Goal: Task Accomplishment & Management: Manage account settings

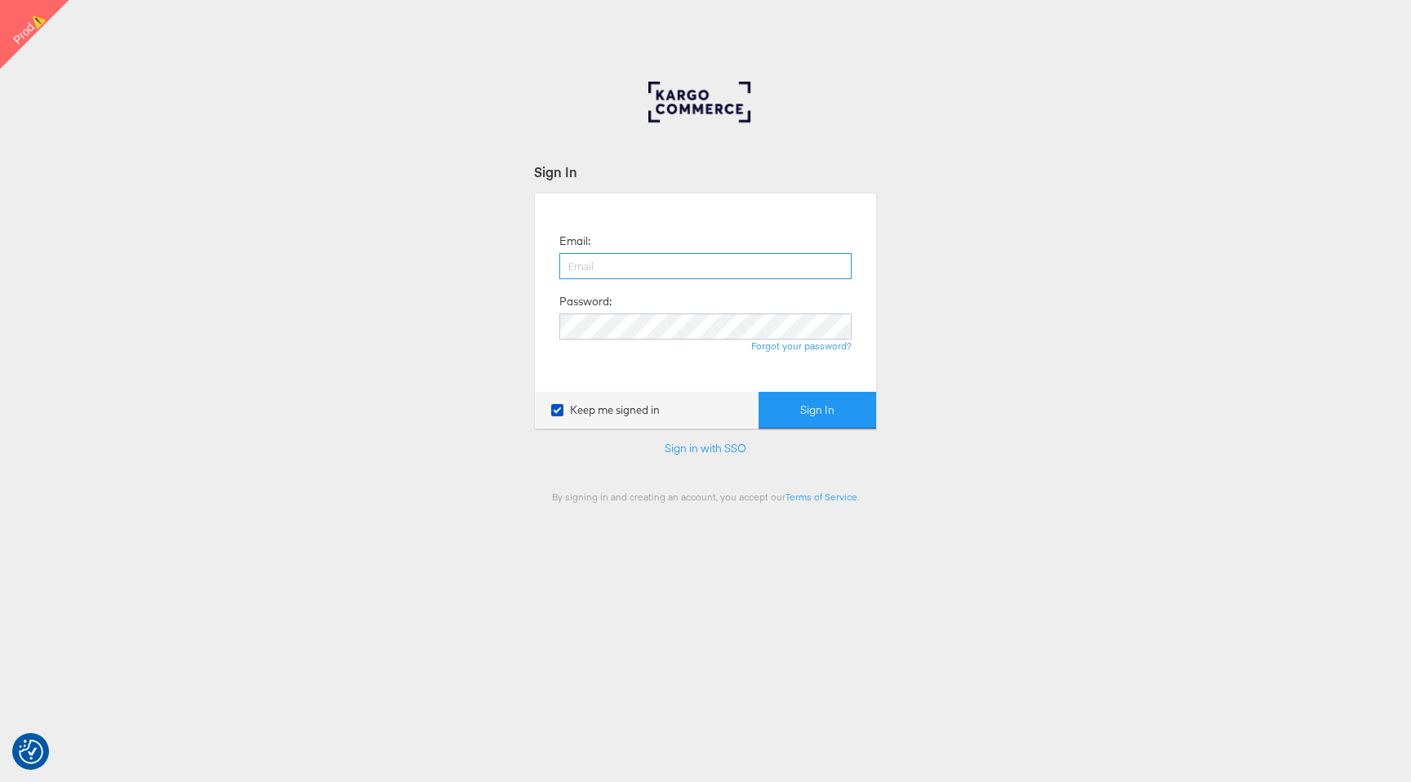
type input "francisca.masombo@kargo.com"
click at [843, 405] on button "Sign In" at bounding box center [817, 410] width 118 height 37
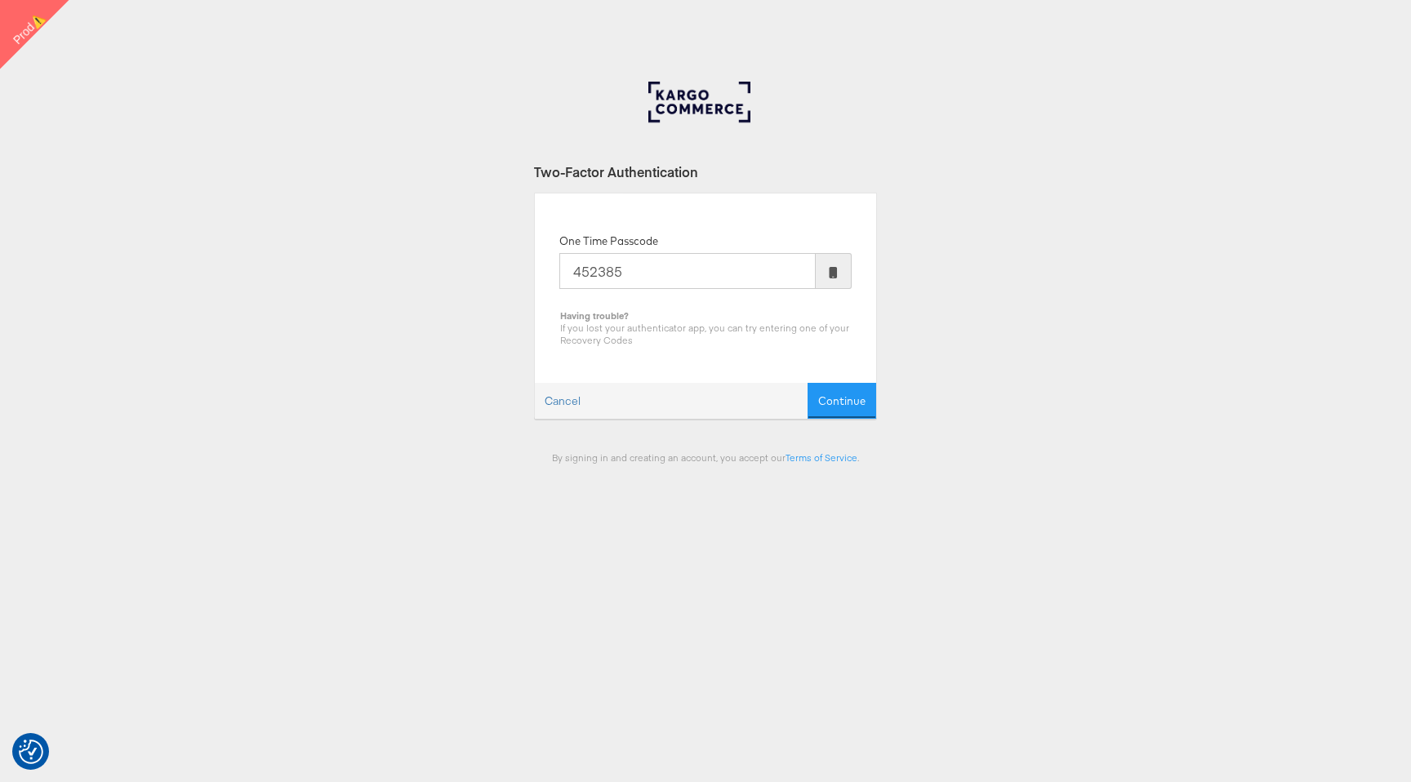
type input "452385"
click at [807, 383] on button "Continue" at bounding box center [841, 401] width 69 height 37
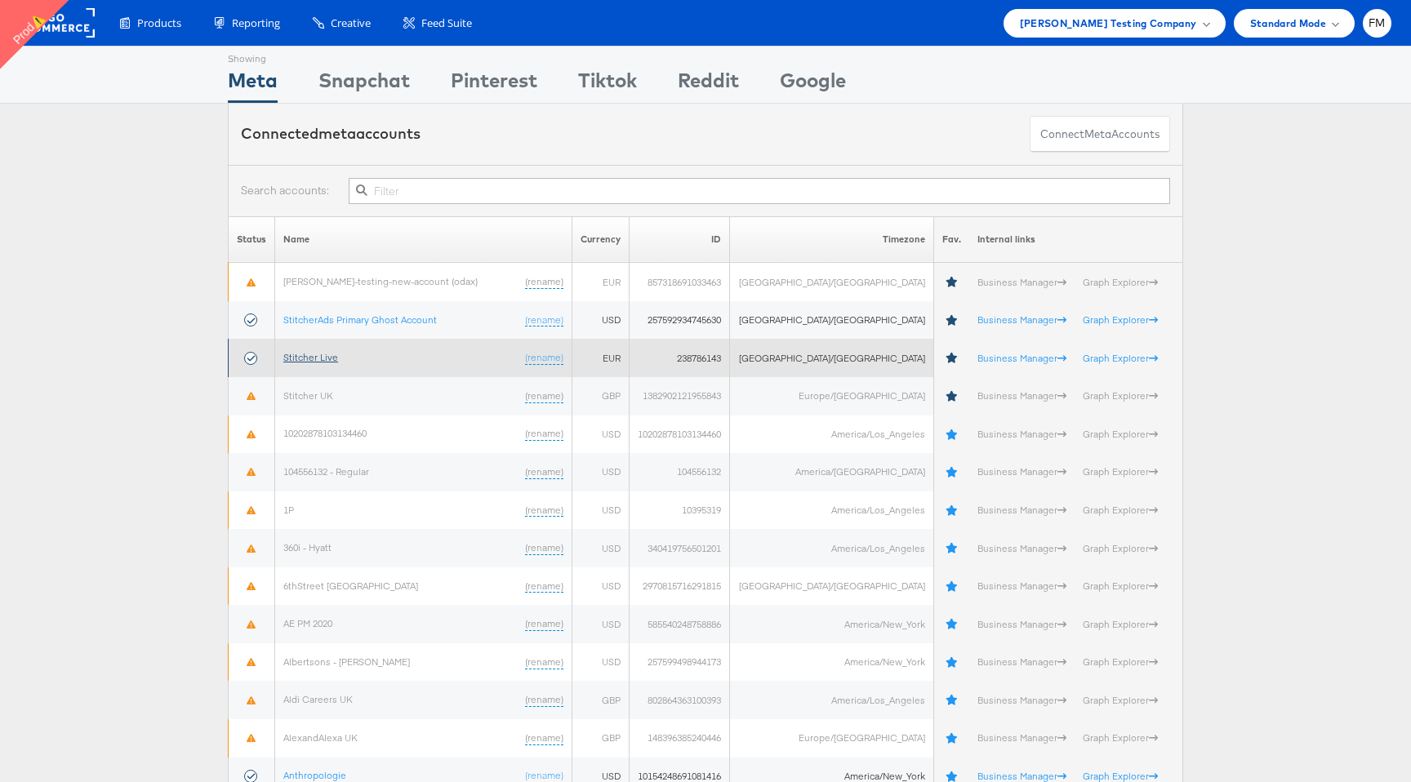
click at [309, 361] on link "Stitcher Live" at bounding box center [310, 357] width 55 height 12
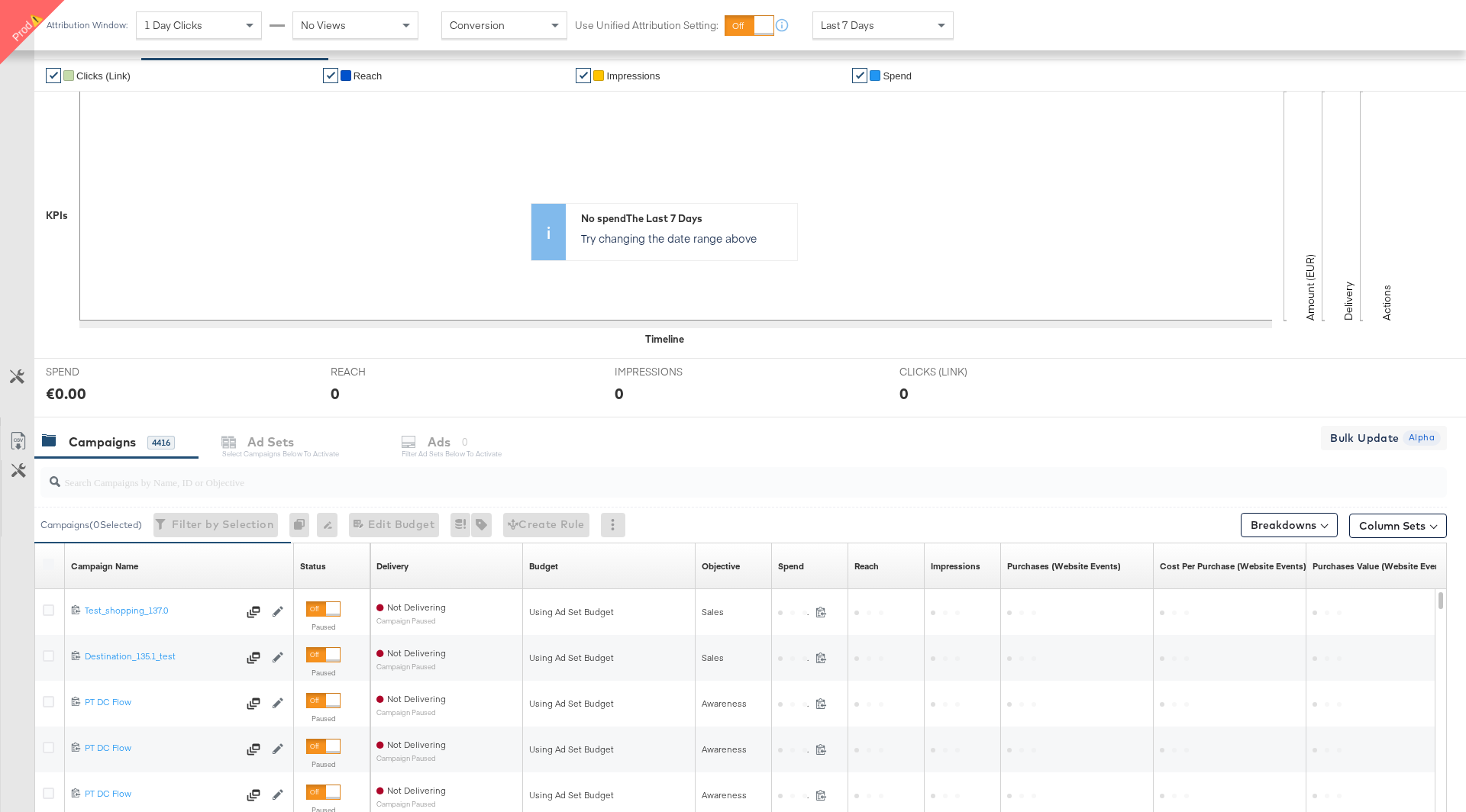
scroll to position [301, 0]
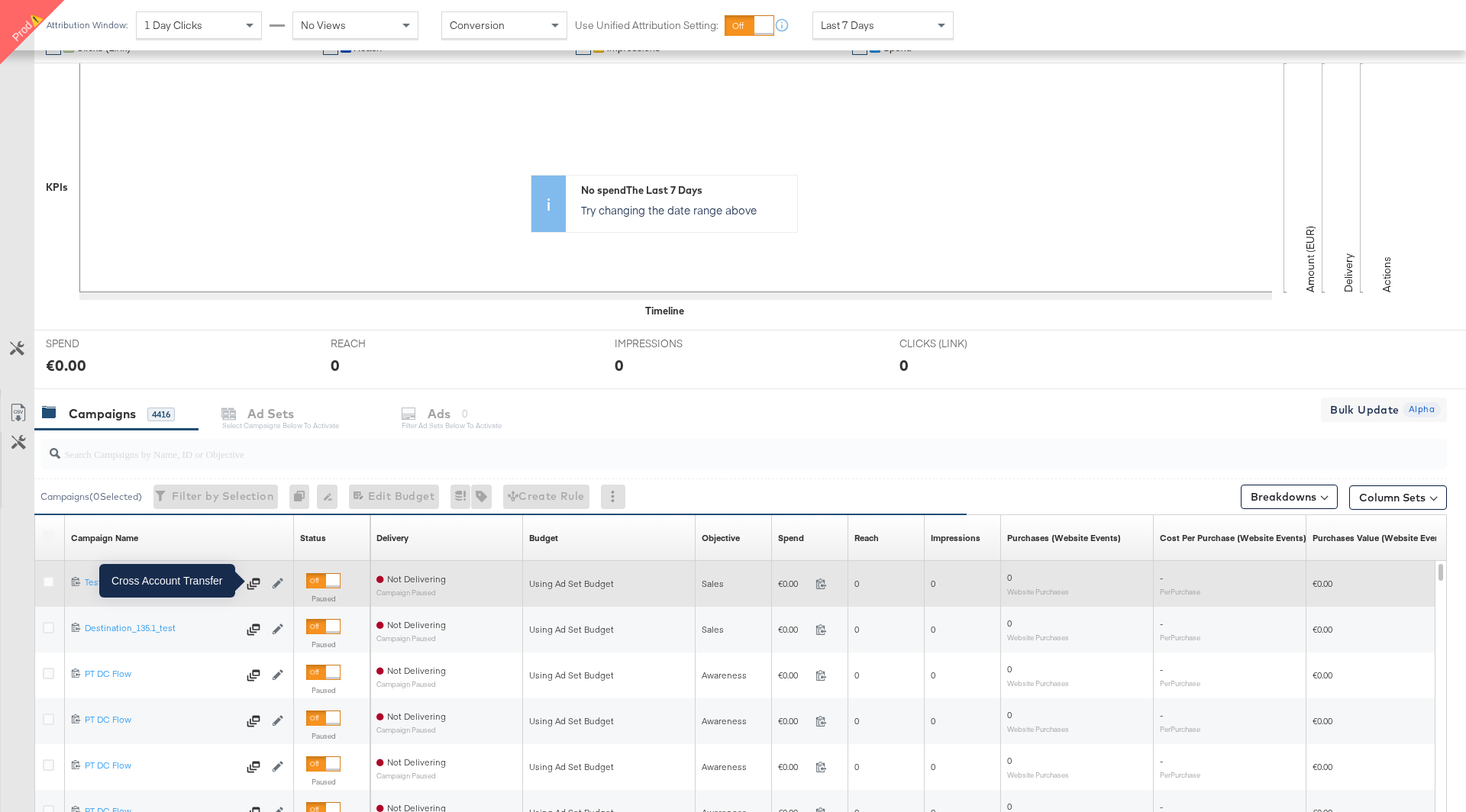
click at [252, 582] on icon at bounding box center [252, 583] width 7 height 7
click at [256, 577] on icon at bounding box center [253, 583] width 15 height 15
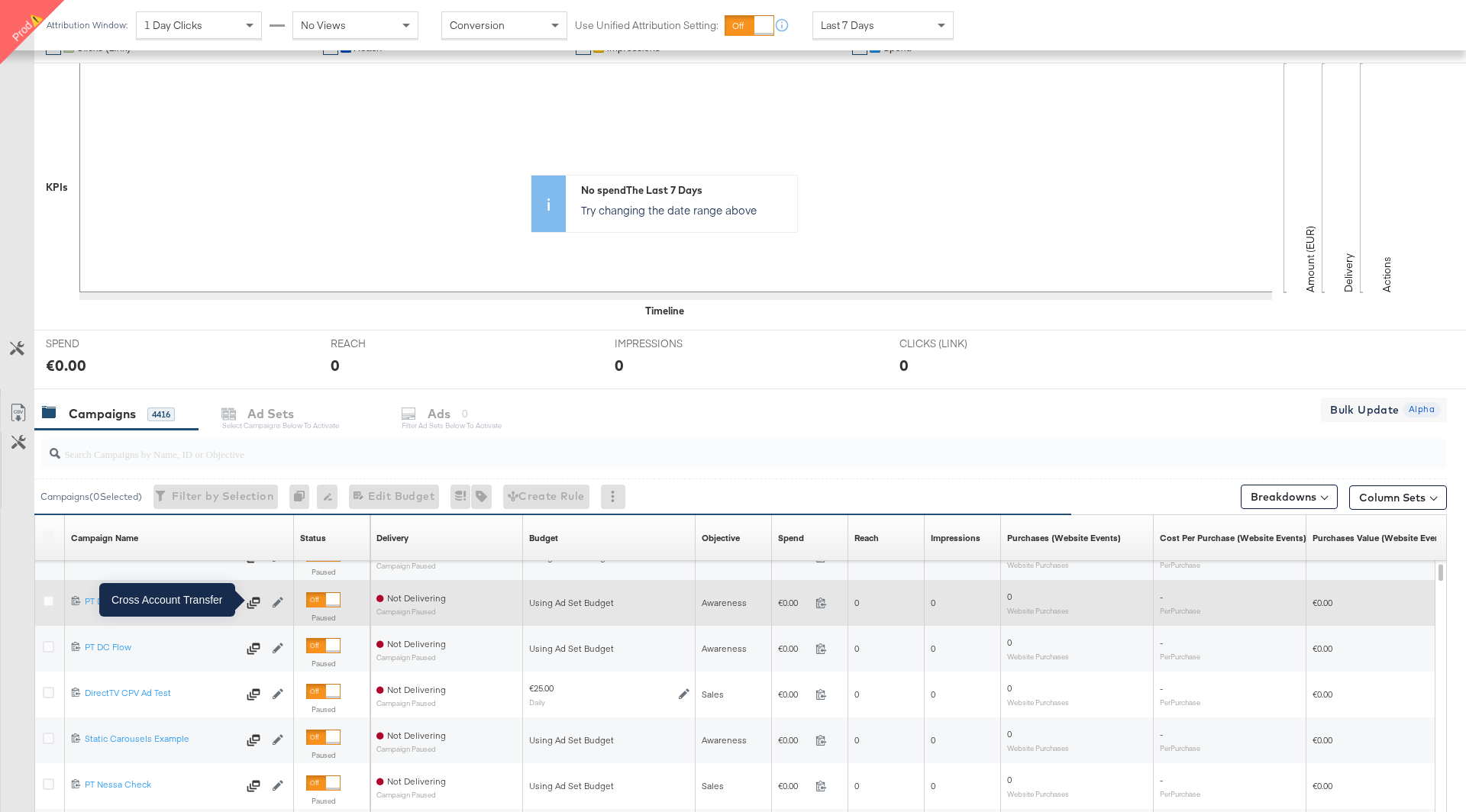
click at [257, 596] on icon at bounding box center [253, 603] width 15 height 15
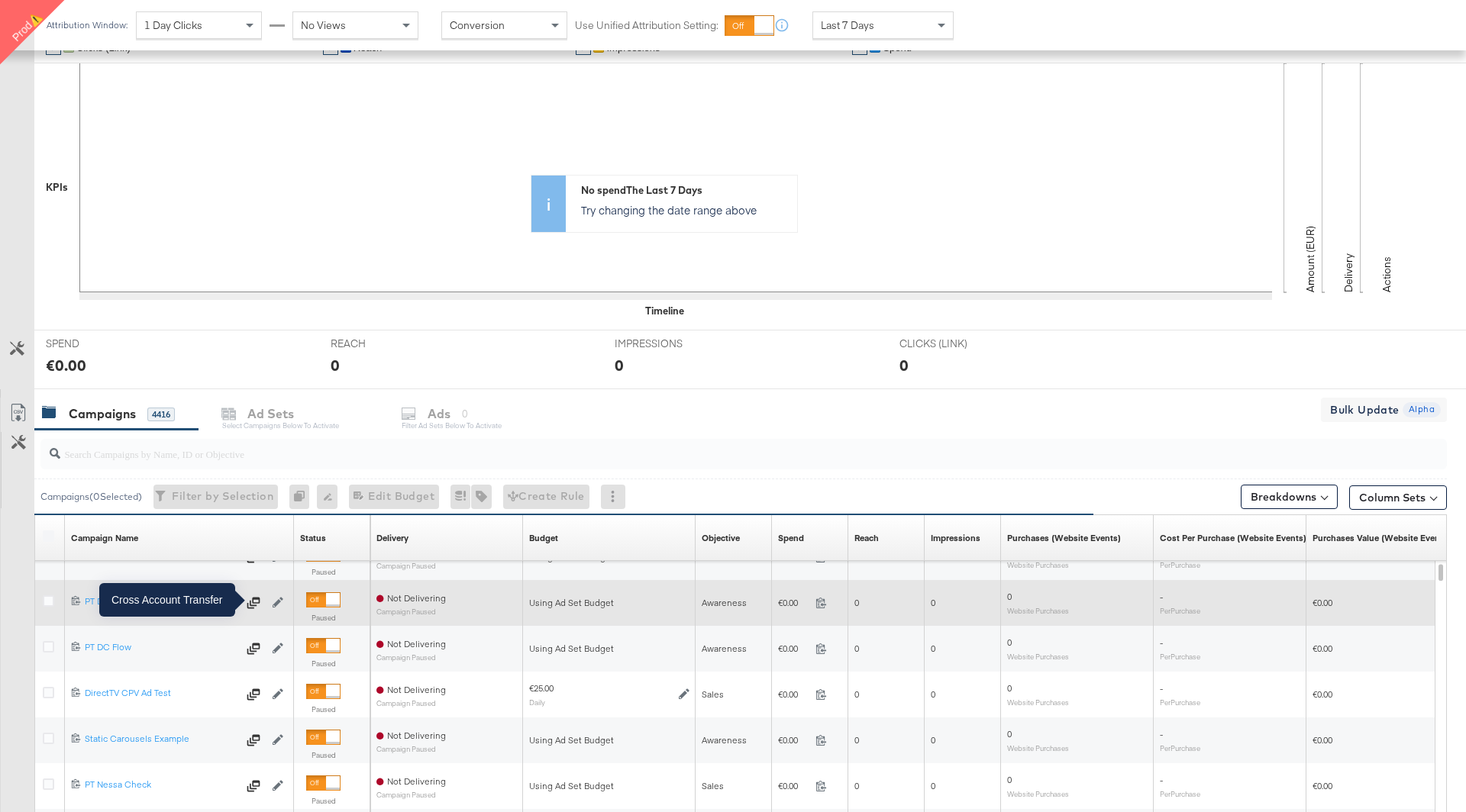
click at [257, 596] on icon at bounding box center [253, 603] width 15 height 15
click at [44, 601] on icon at bounding box center [49, 601] width 11 height 11
click at [0, 0] on input "checkbox" at bounding box center [0, 0] width 0 height 0
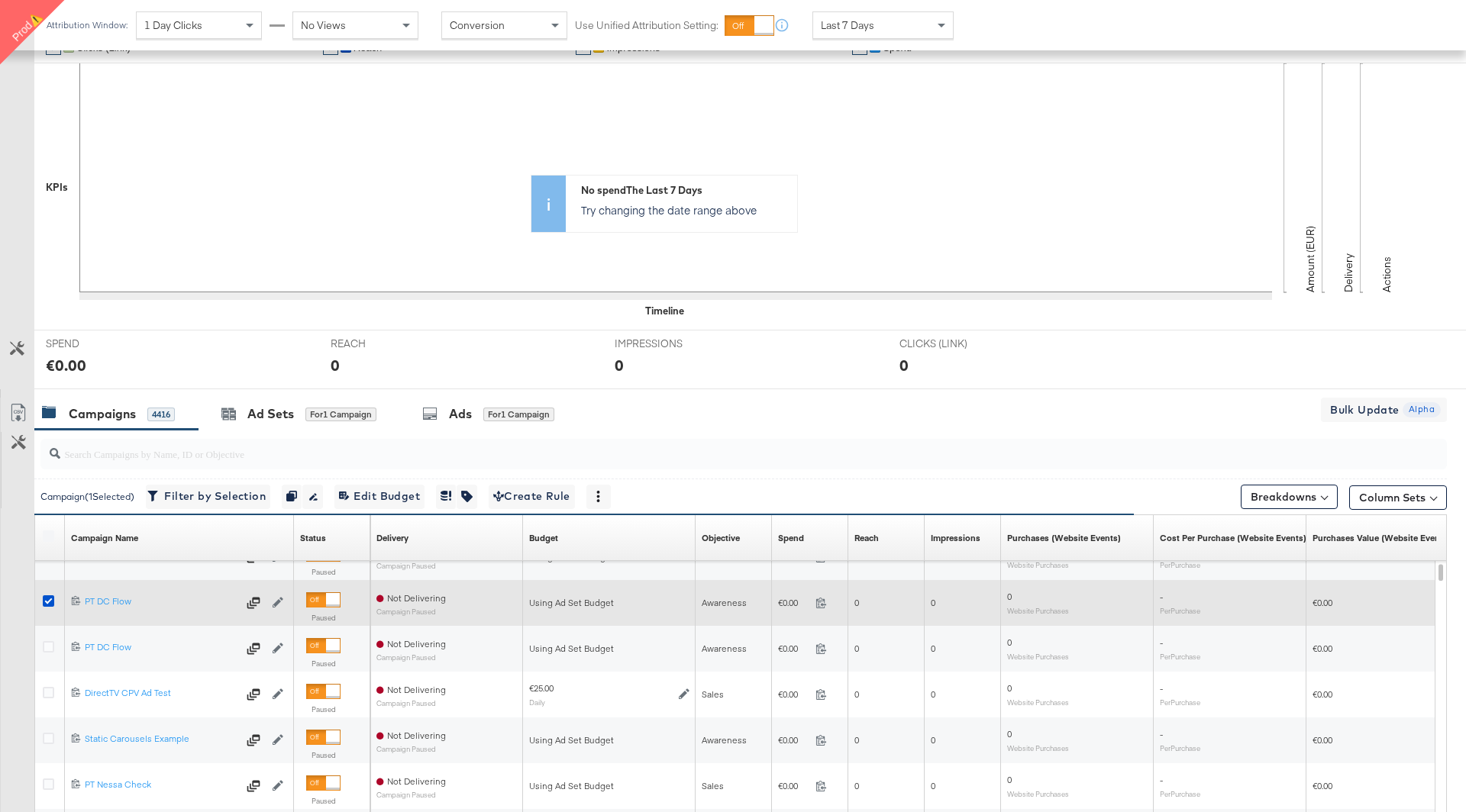
click at [252, 596] on icon at bounding box center [253, 603] width 15 height 15
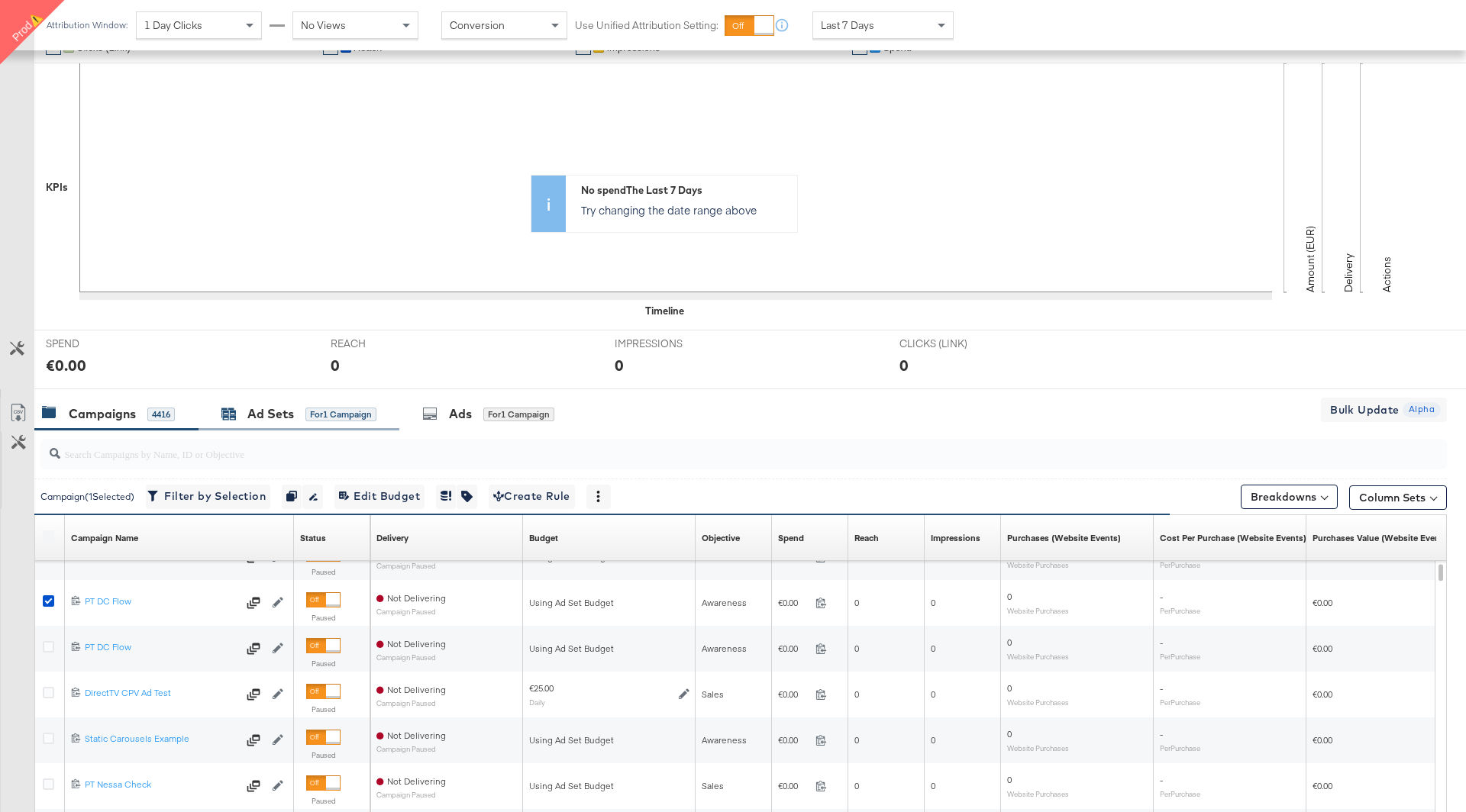
click at [331, 415] on div "for 1 Campaign" at bounding box center [341, 414] width 71 height 14
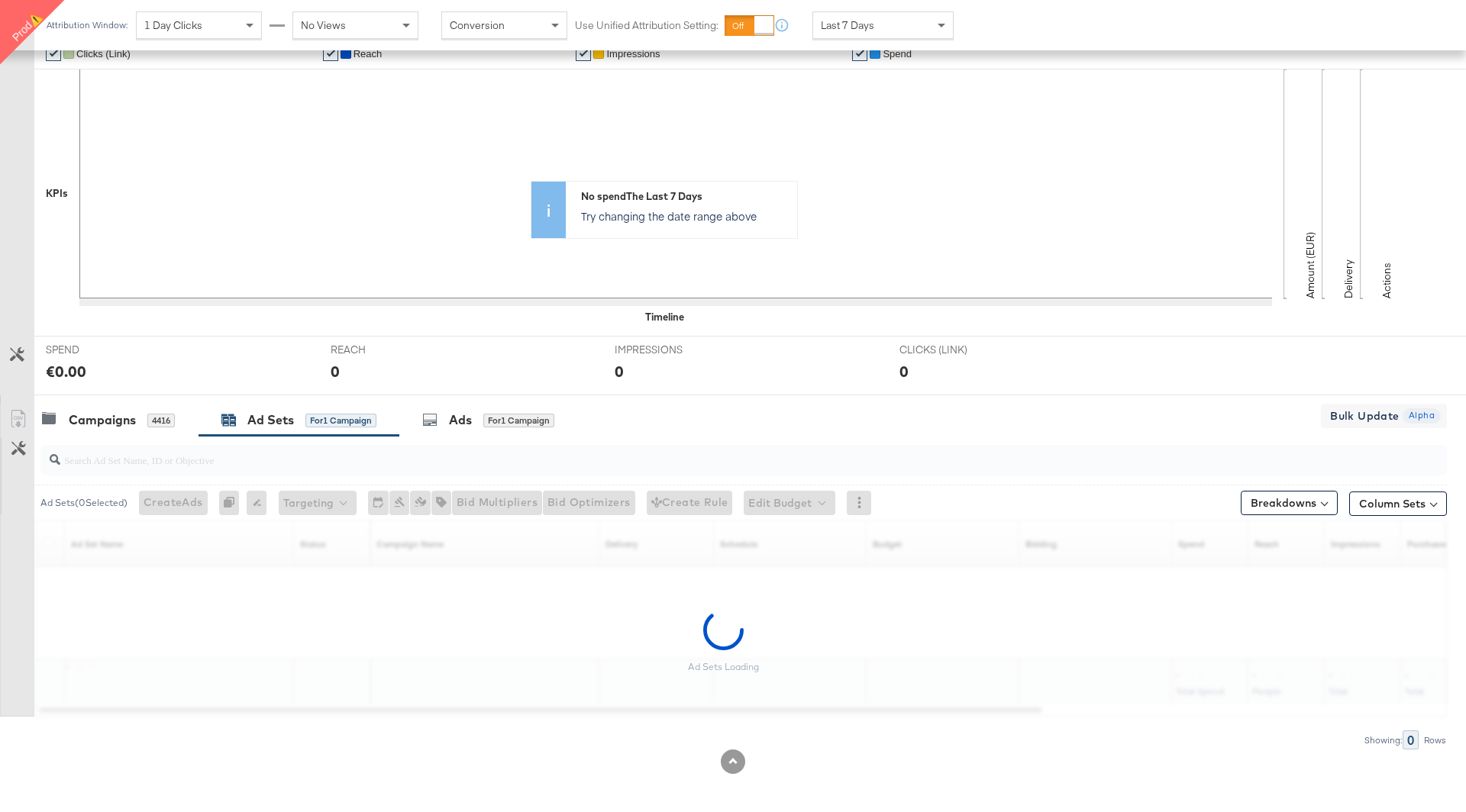
scroll to position [249, 0]
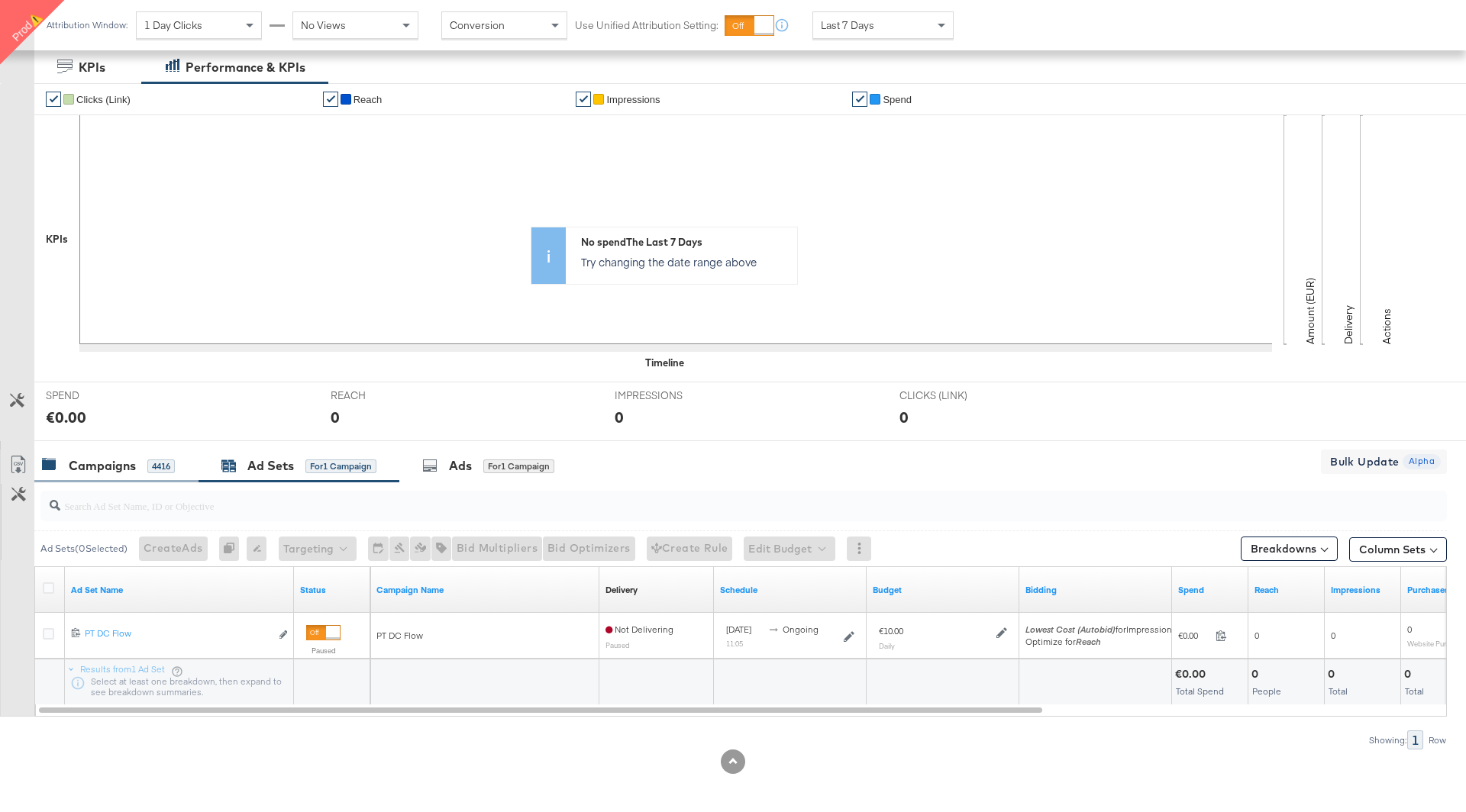
click at [60, 467] on div "Campaigns 4416" at bounding box center [108, 465] width 133 height 18
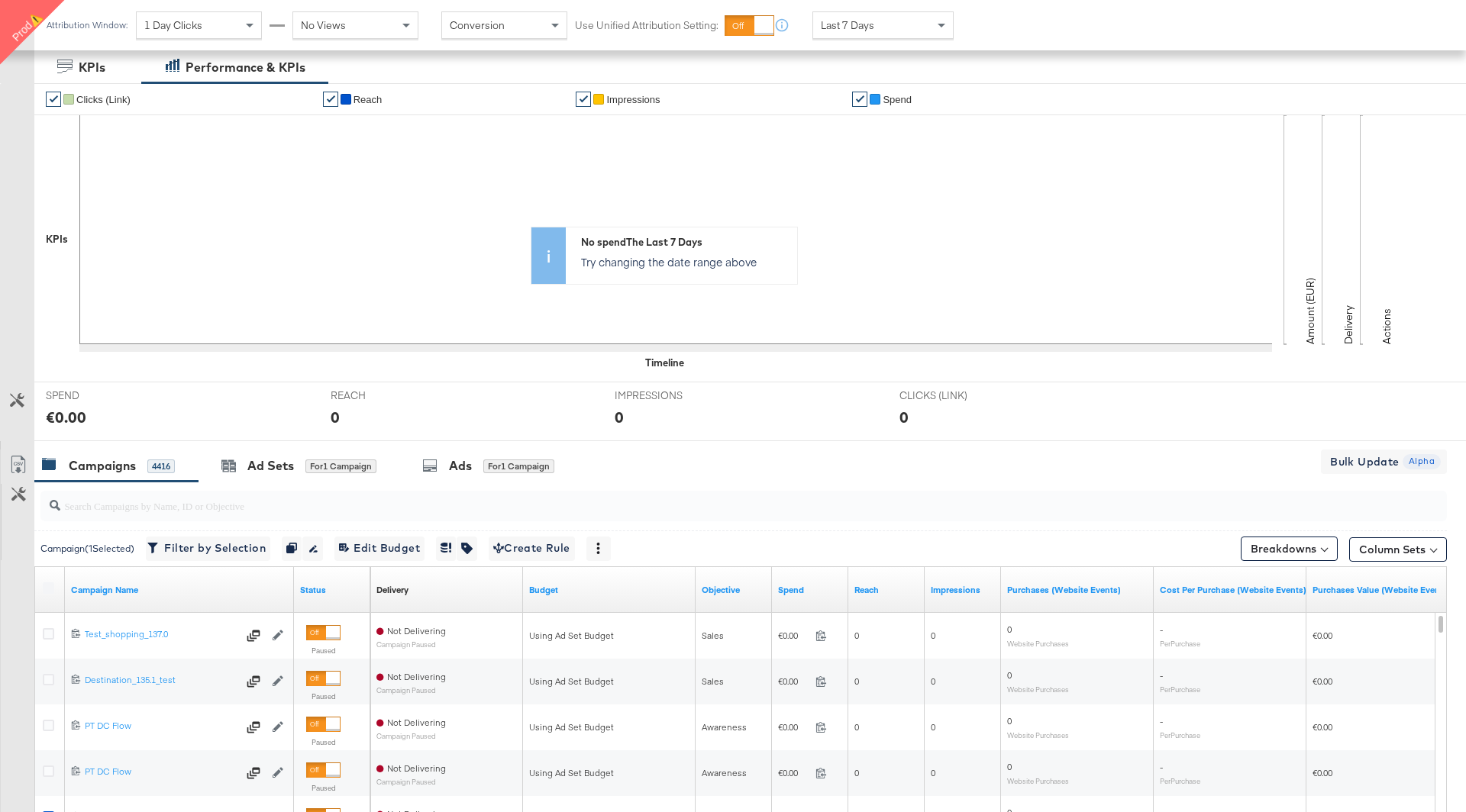
scroll to position [301, 0]
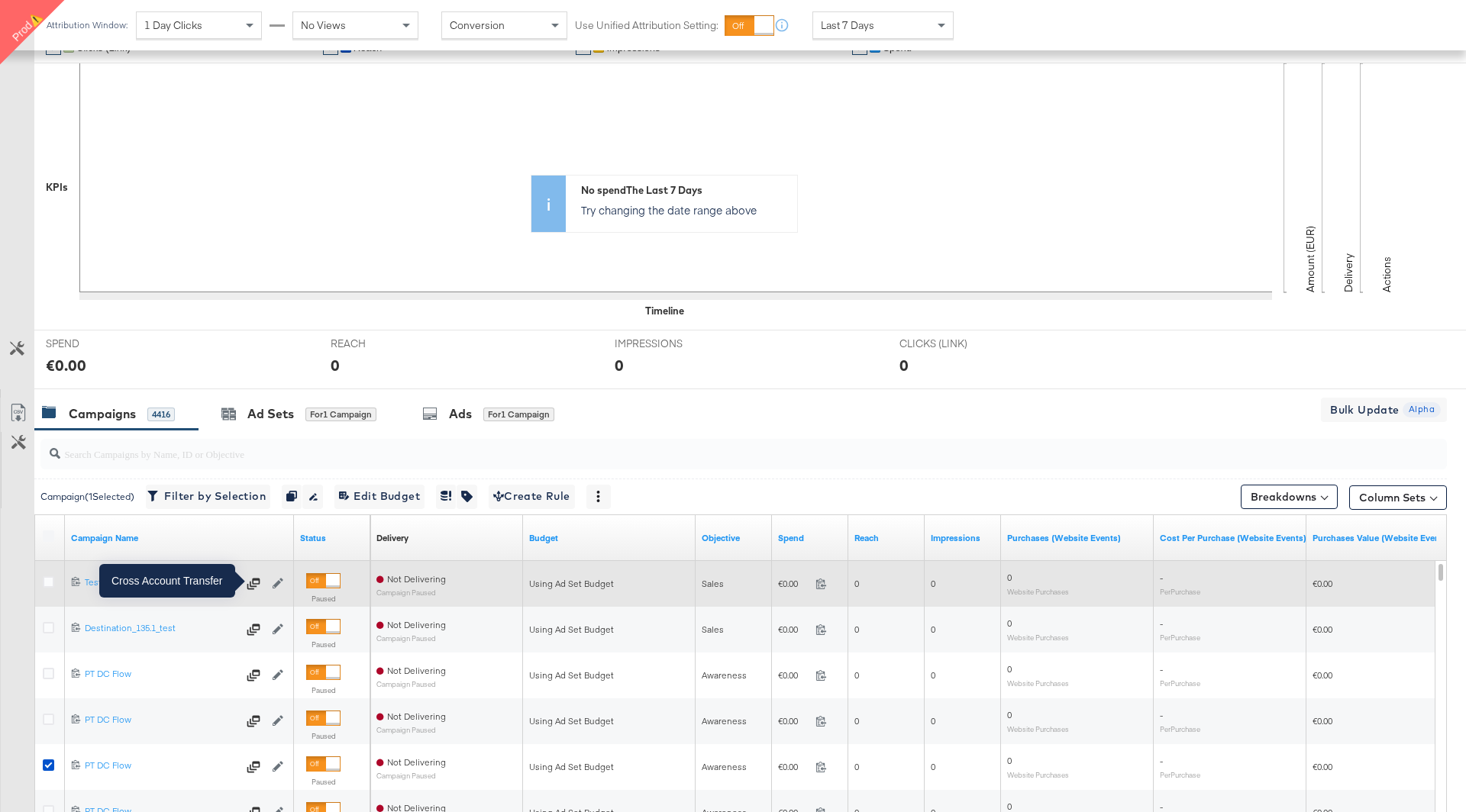
click at [255, 579] on icon at bounding box center [254, 583] width 13 height 11
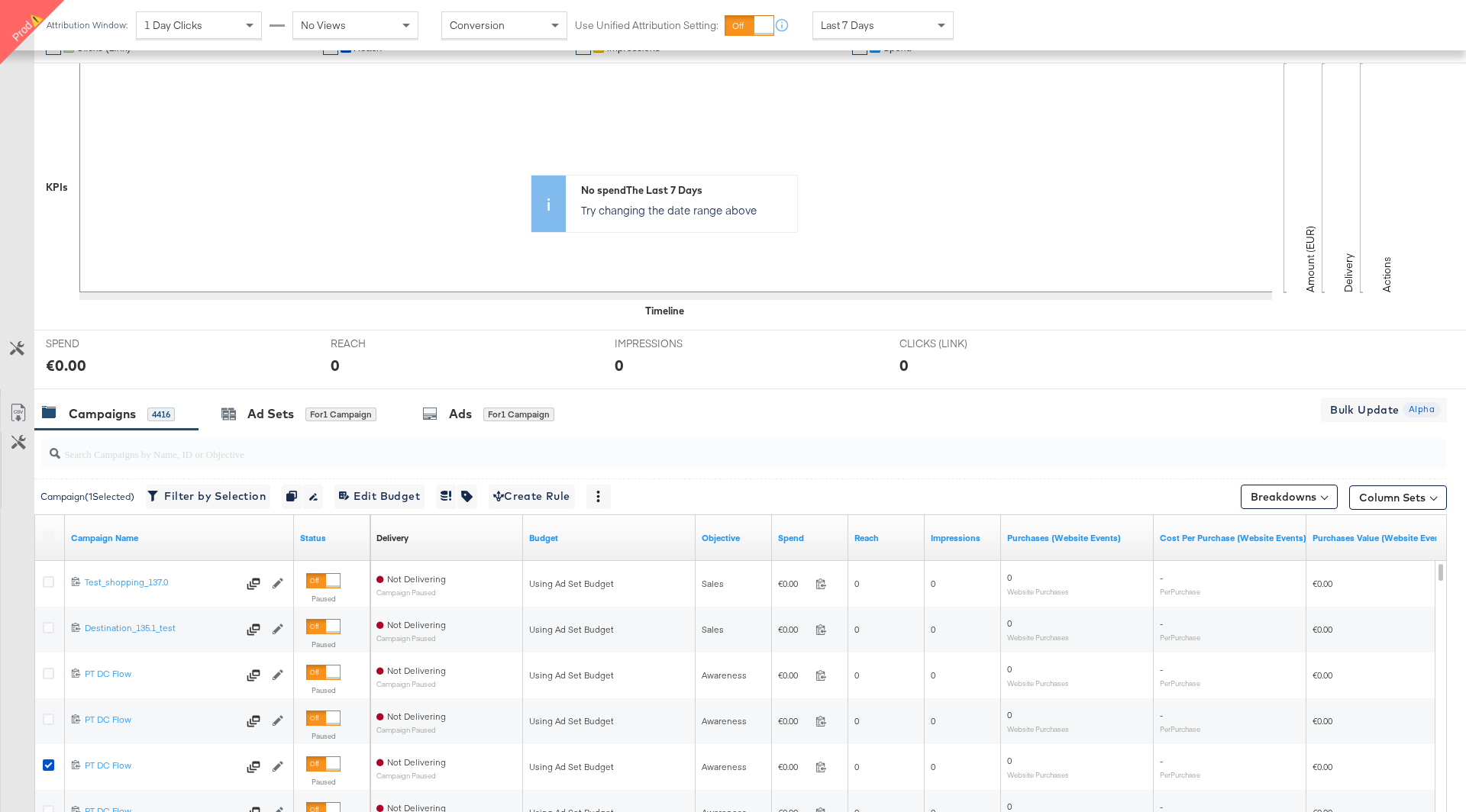
scroll to position [0, 0]
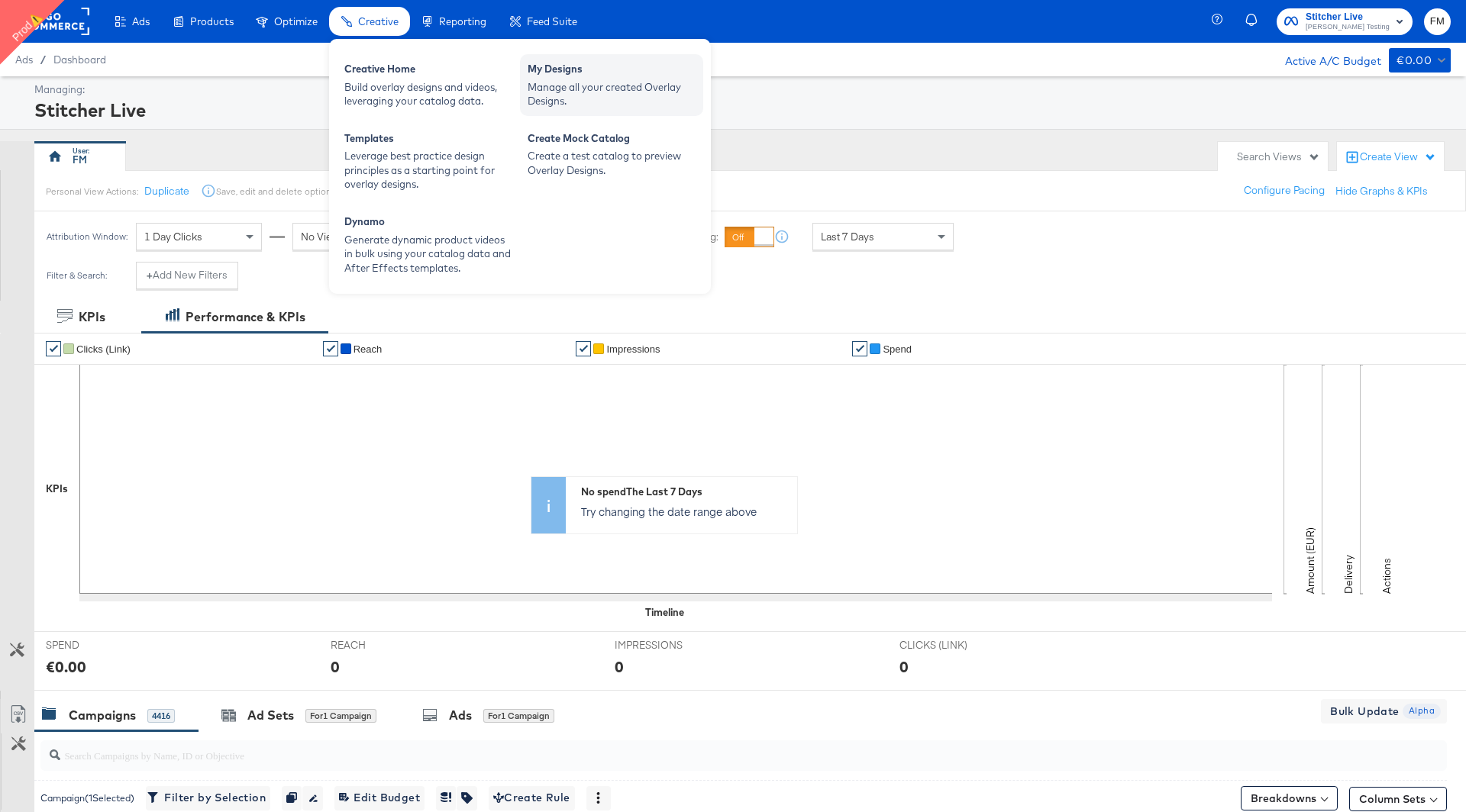
click at [576, 82] on div "Manage all your created Overlay Designs." at bounding box center [611, 94] width 168 height 28
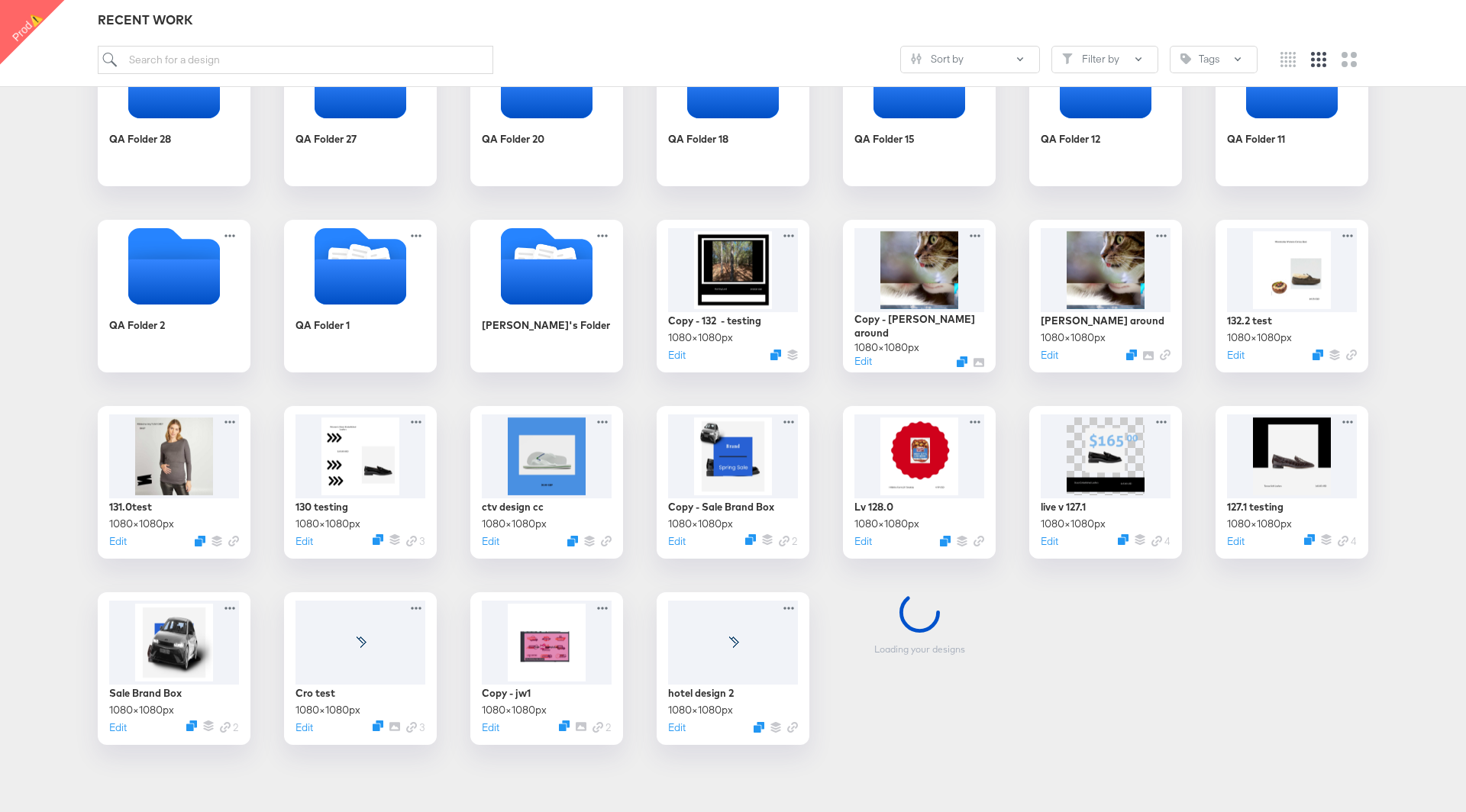
scroll to position [306, 0]
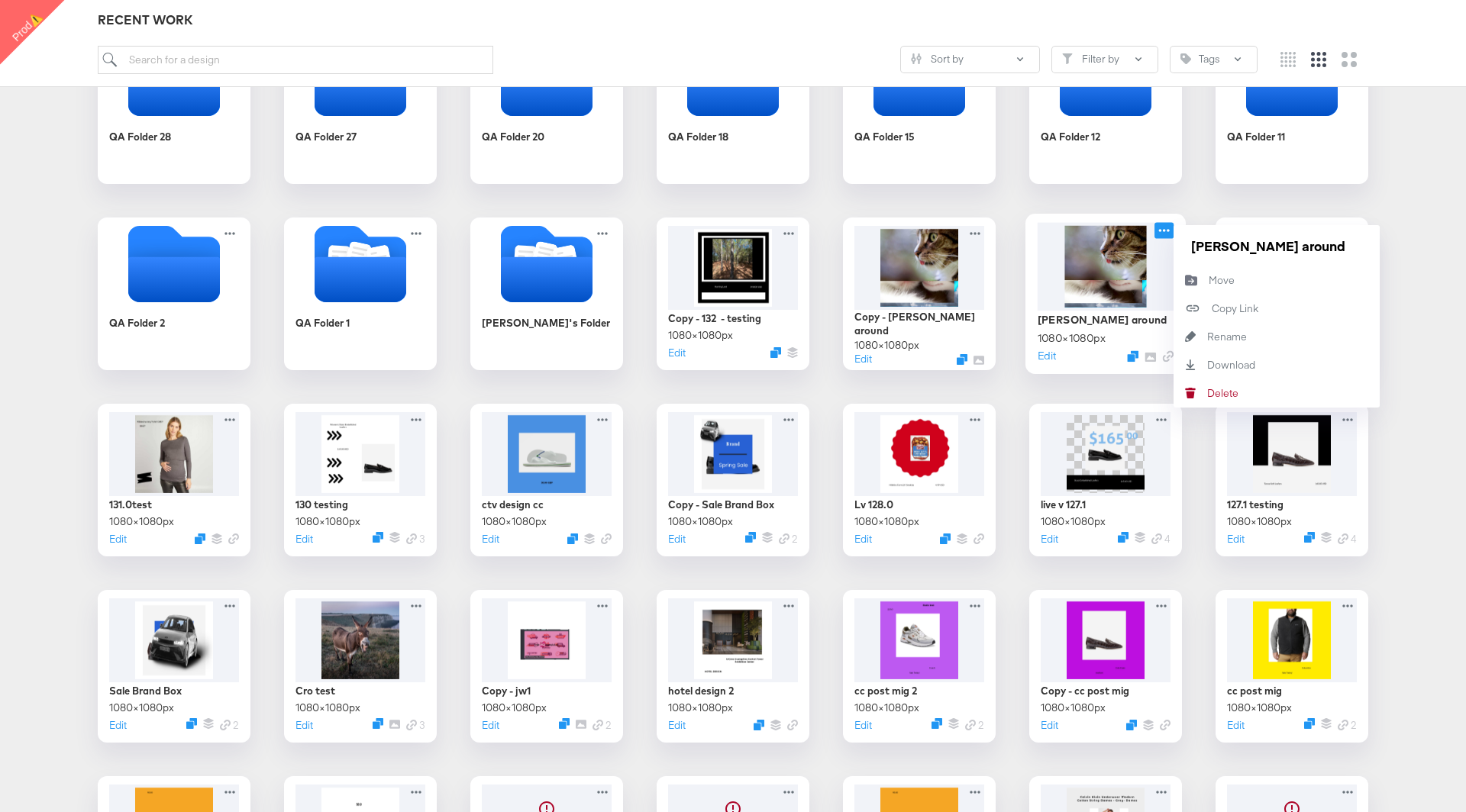
click at [1158, 231] on icon at bounding box center [1163, 230] width 19 height 16
click at [1207, 392] on div "Delete Delete" at bounding box center [1207, 392] width 0 height 0
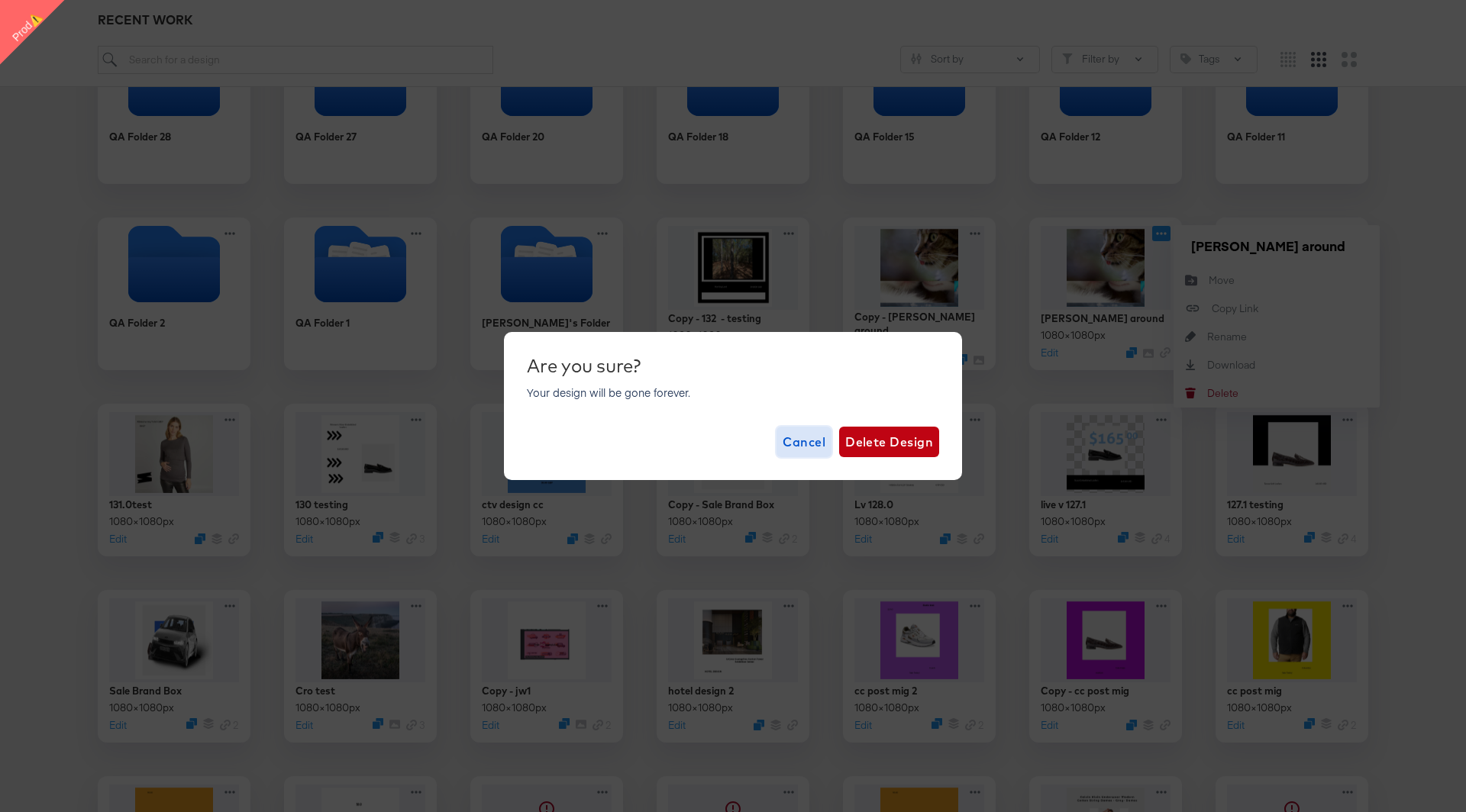
click at [815, 438] on span "Cancel" at bounding box center [804, 441] width 43 height 21
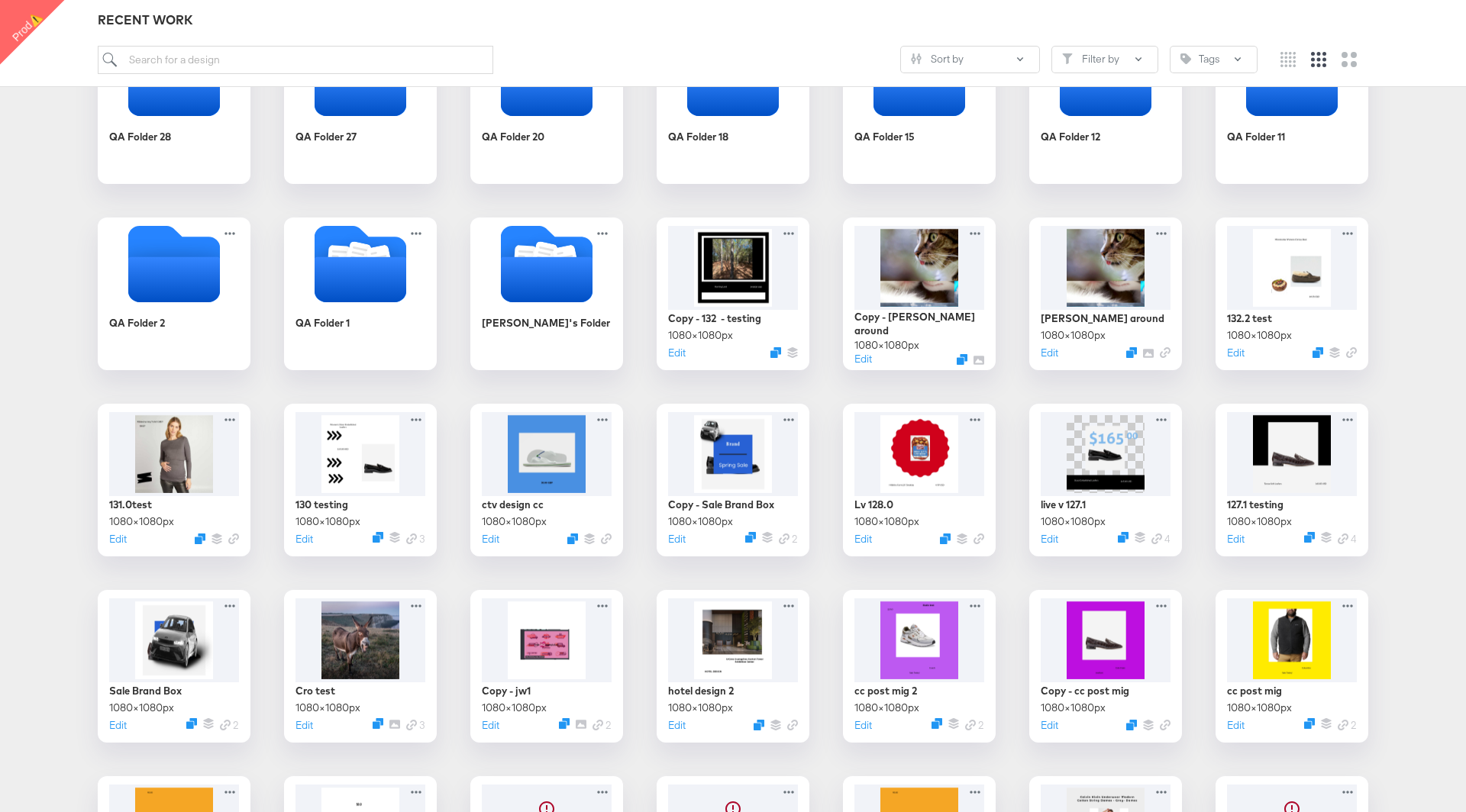
click at [1021, 384] on div "QA Folder 28 QA Folder 27 QA Folder 20 QA Folder 18 QA Folder 15 QA Folder 12 Q…" at bounding box center [732, 759] width 1435 height 1456
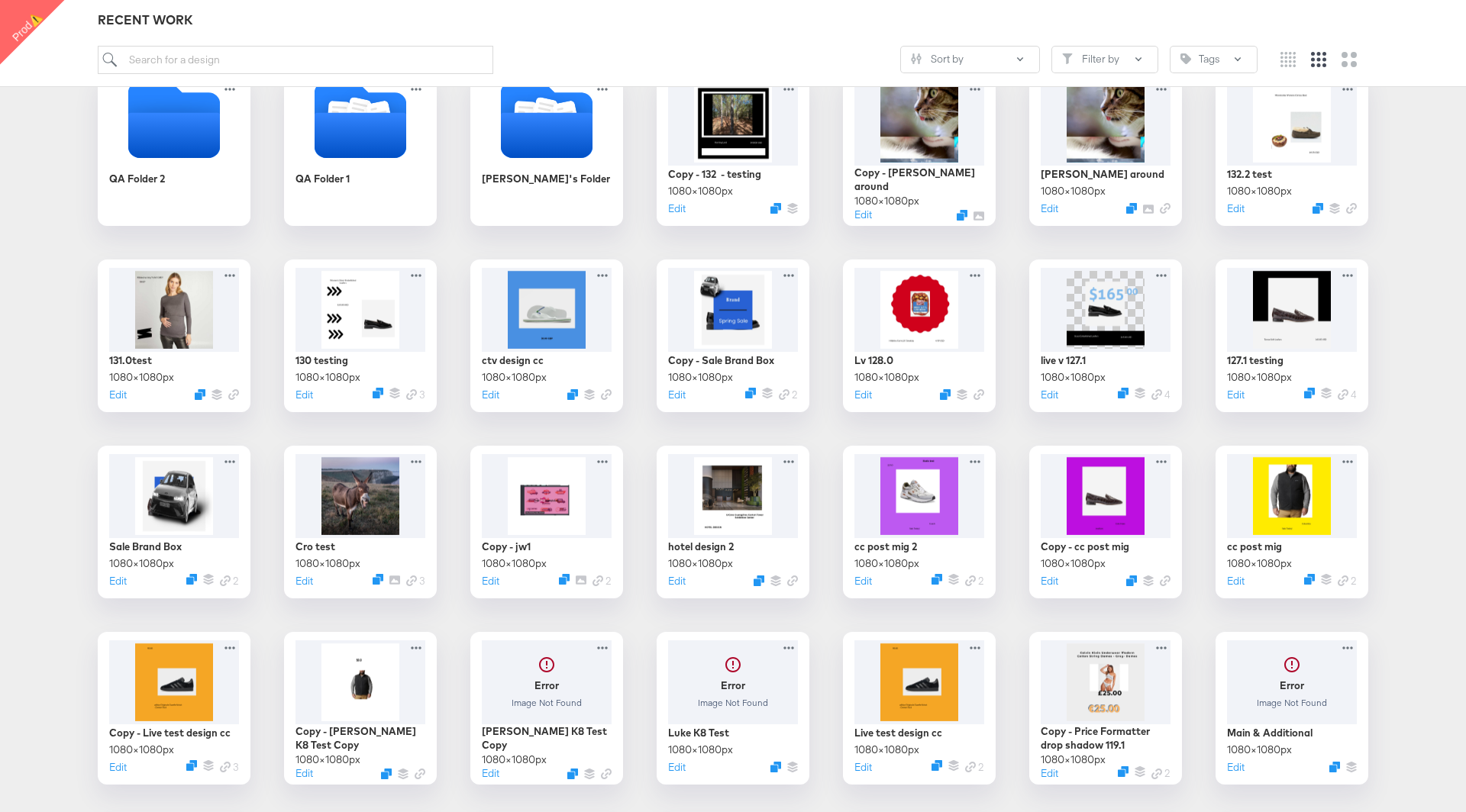
scroll to position [452, 0]
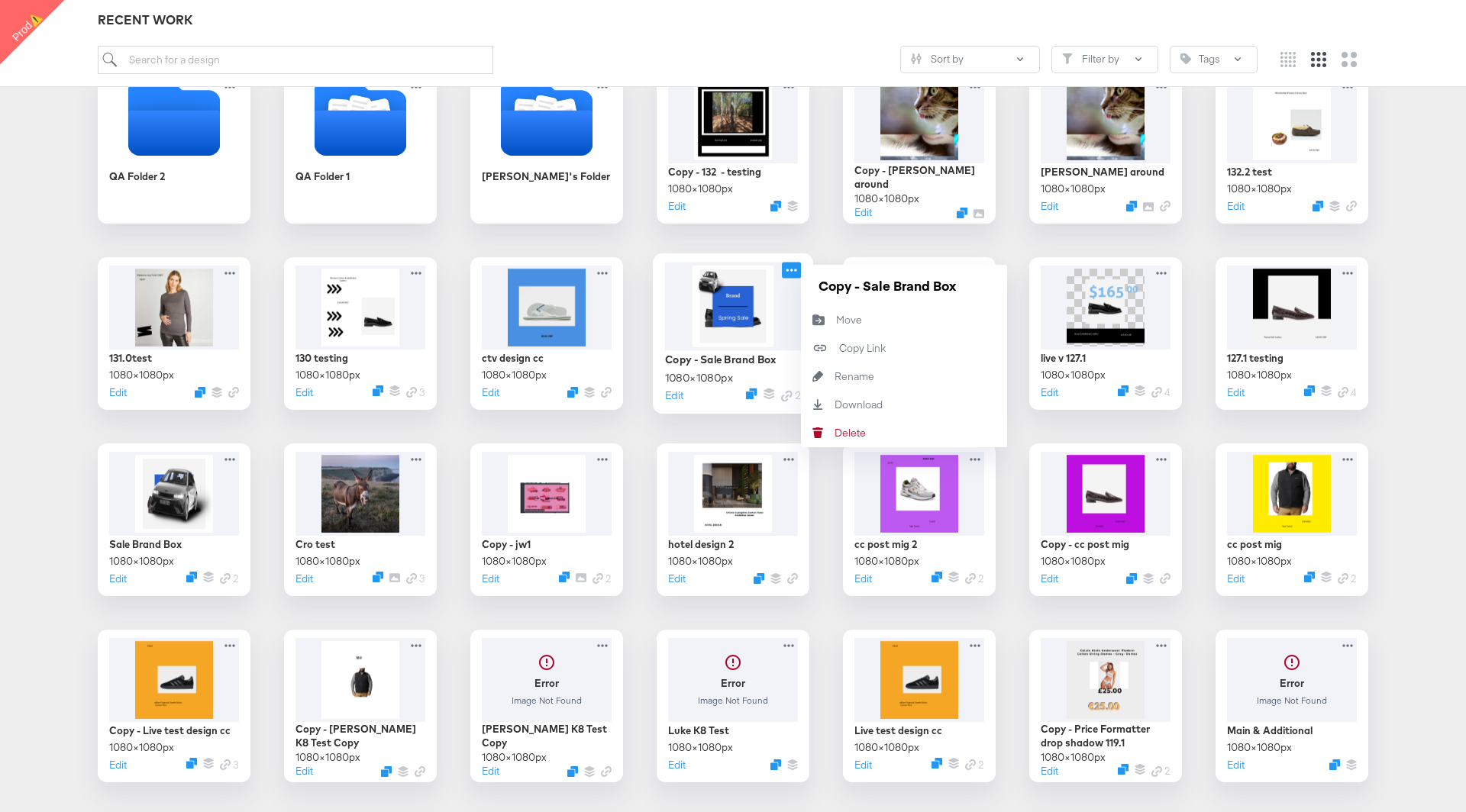
click at [789, 273] on icon at bounding box center [791, 269] width 19 height 16
click at [834, 433] on div "Delete Delete" at bounding box center [834, 433] width 0 height 0
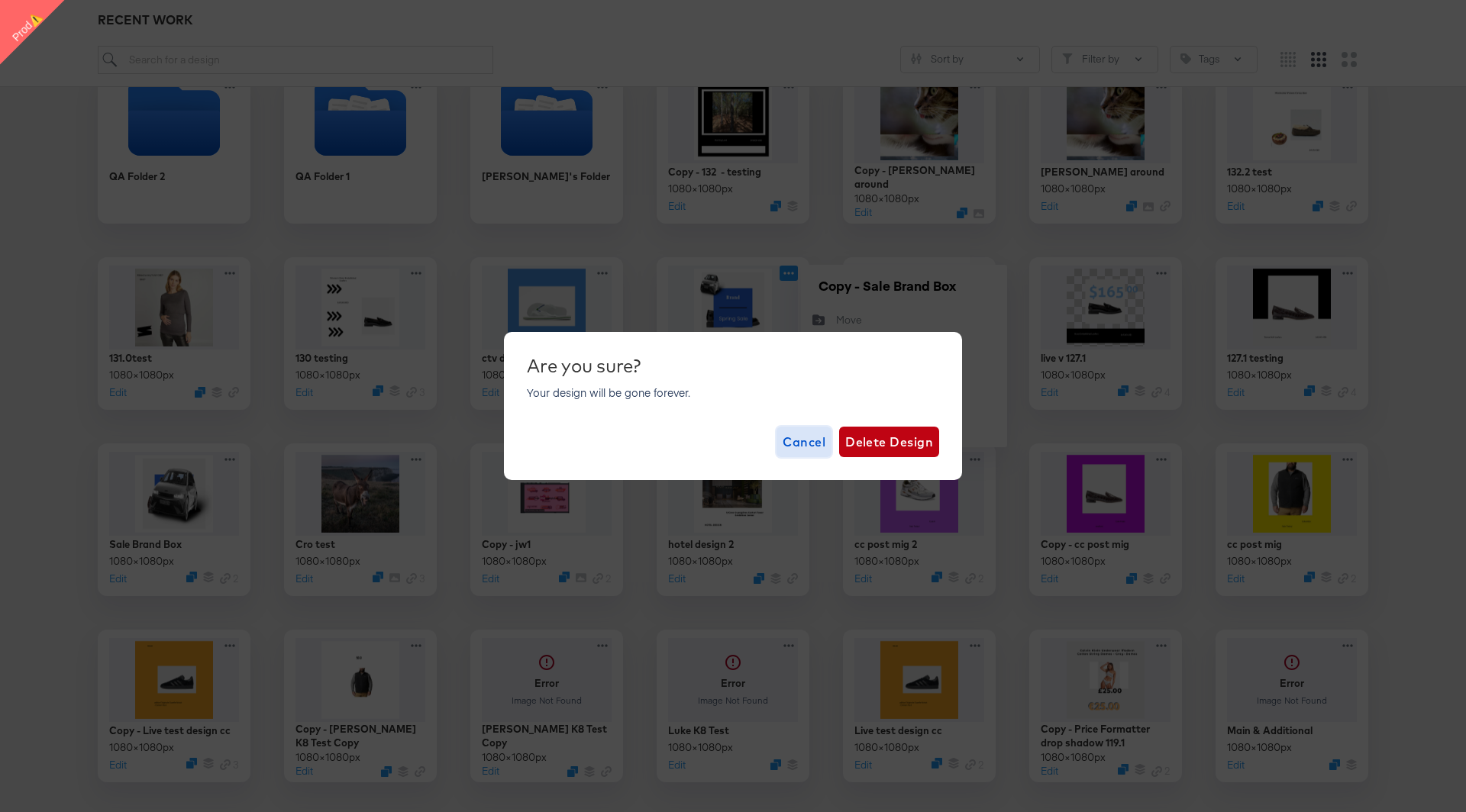
click at [809, 437] on span "Cancel" at bounding box center [804, 441] width 43 height 21
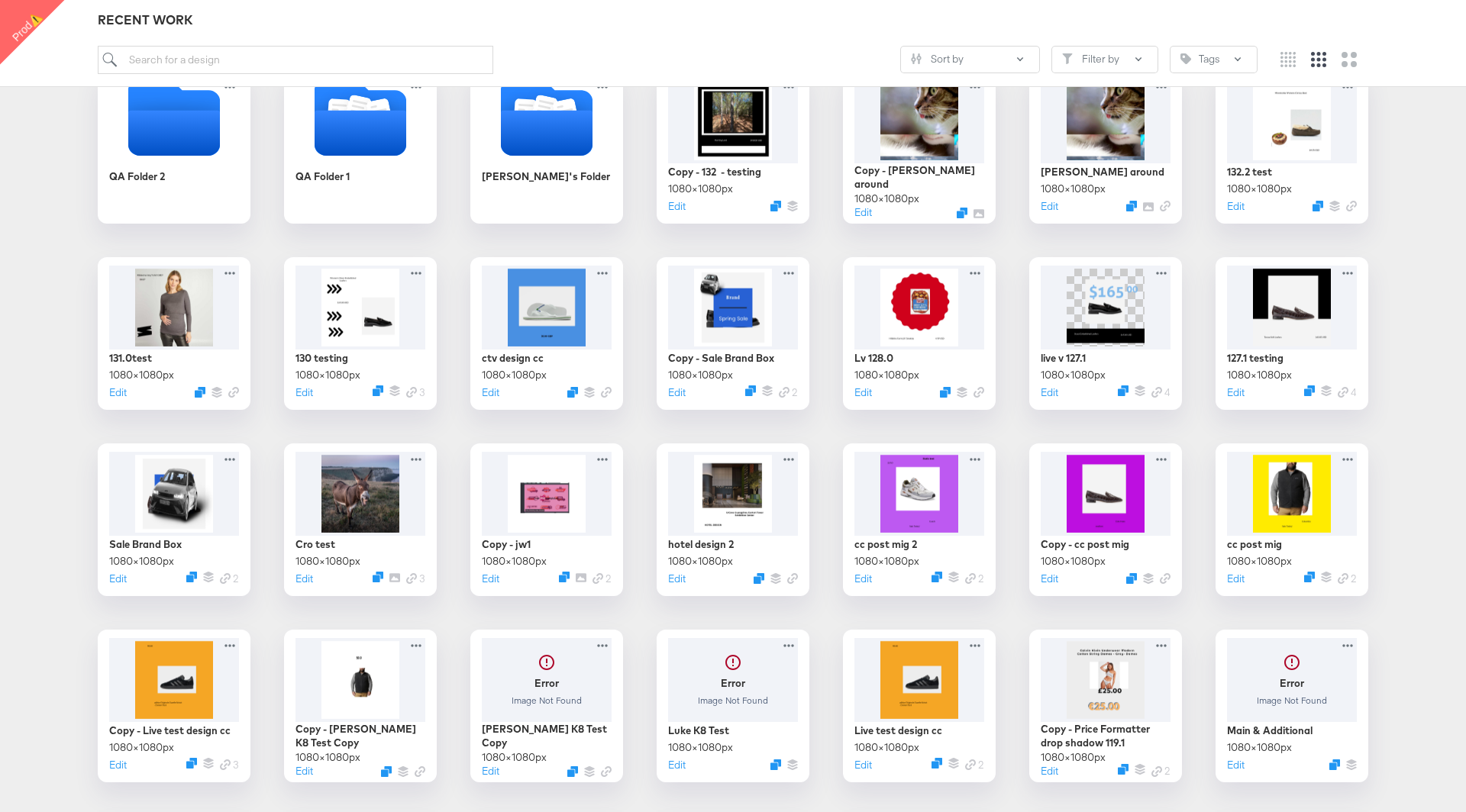
click at [714, 428] on div "QA Folder 28 QA Folder 27 QA Folder 20 QA Folder 18 QA Folder 15 QA Folder 12 Q…" at bounding box center [732, 613] width 1435 height 1456
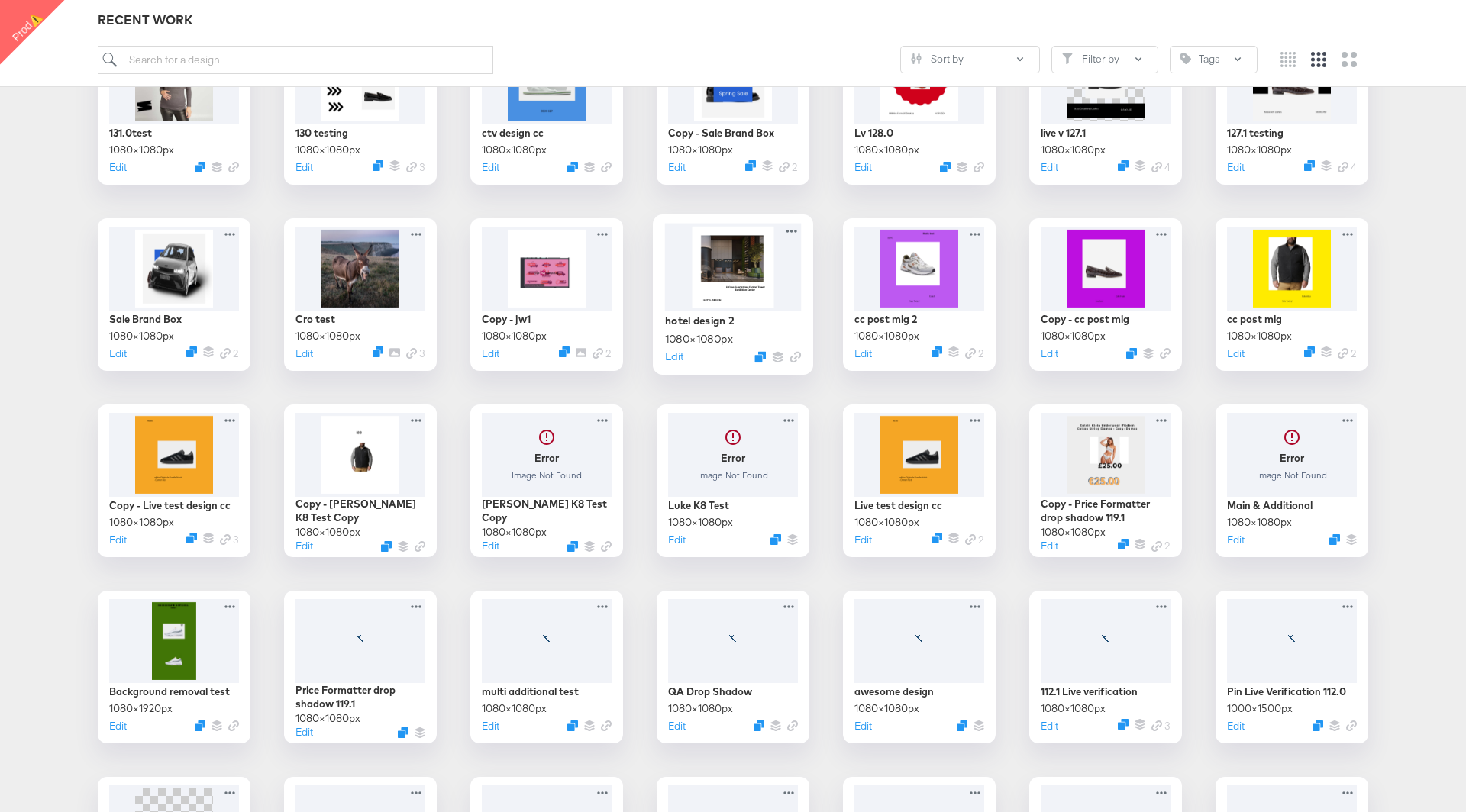
scroll to position [683, 0]
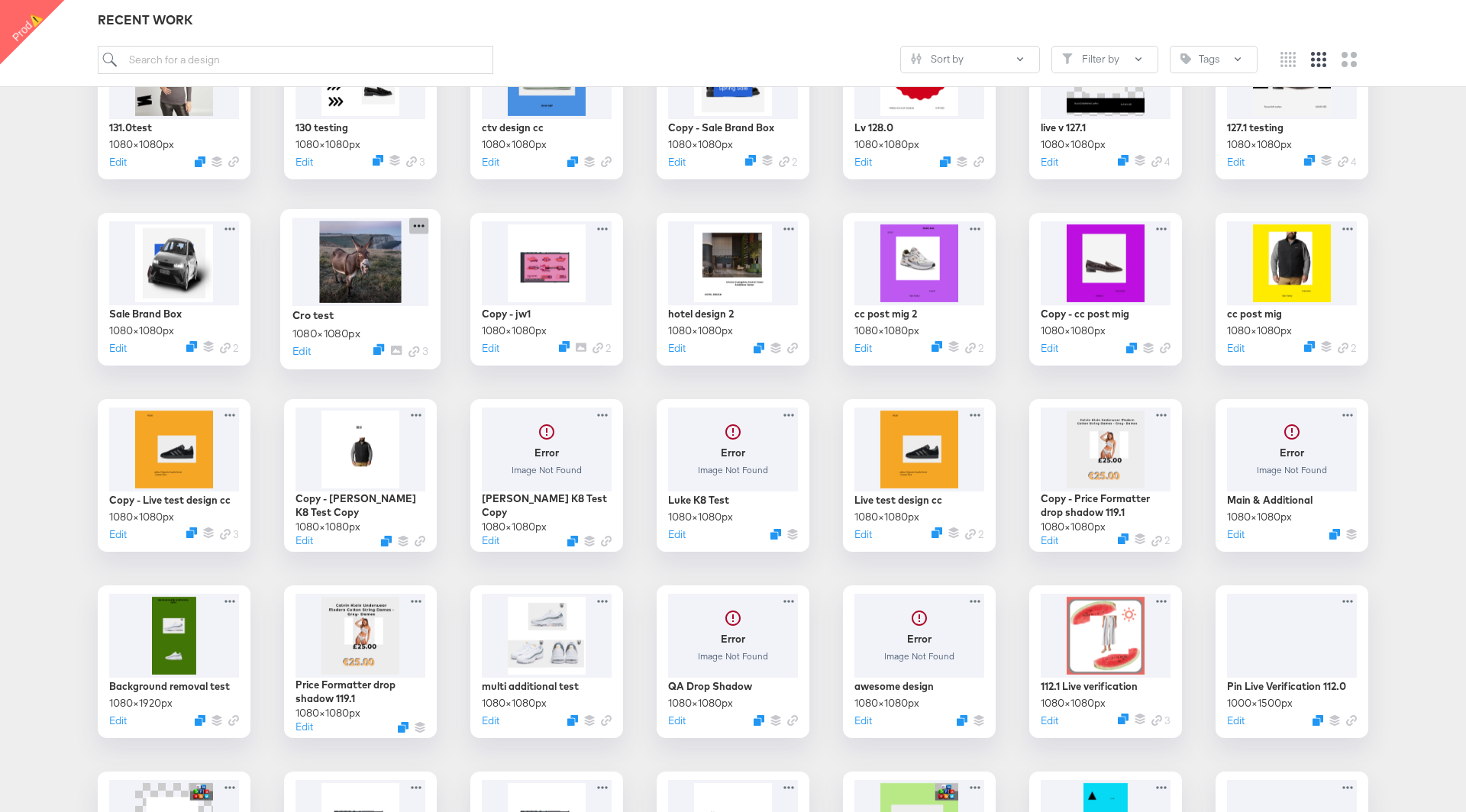
click at [421, 221] on icon at bounding box center [419, 225] width 19 height 16
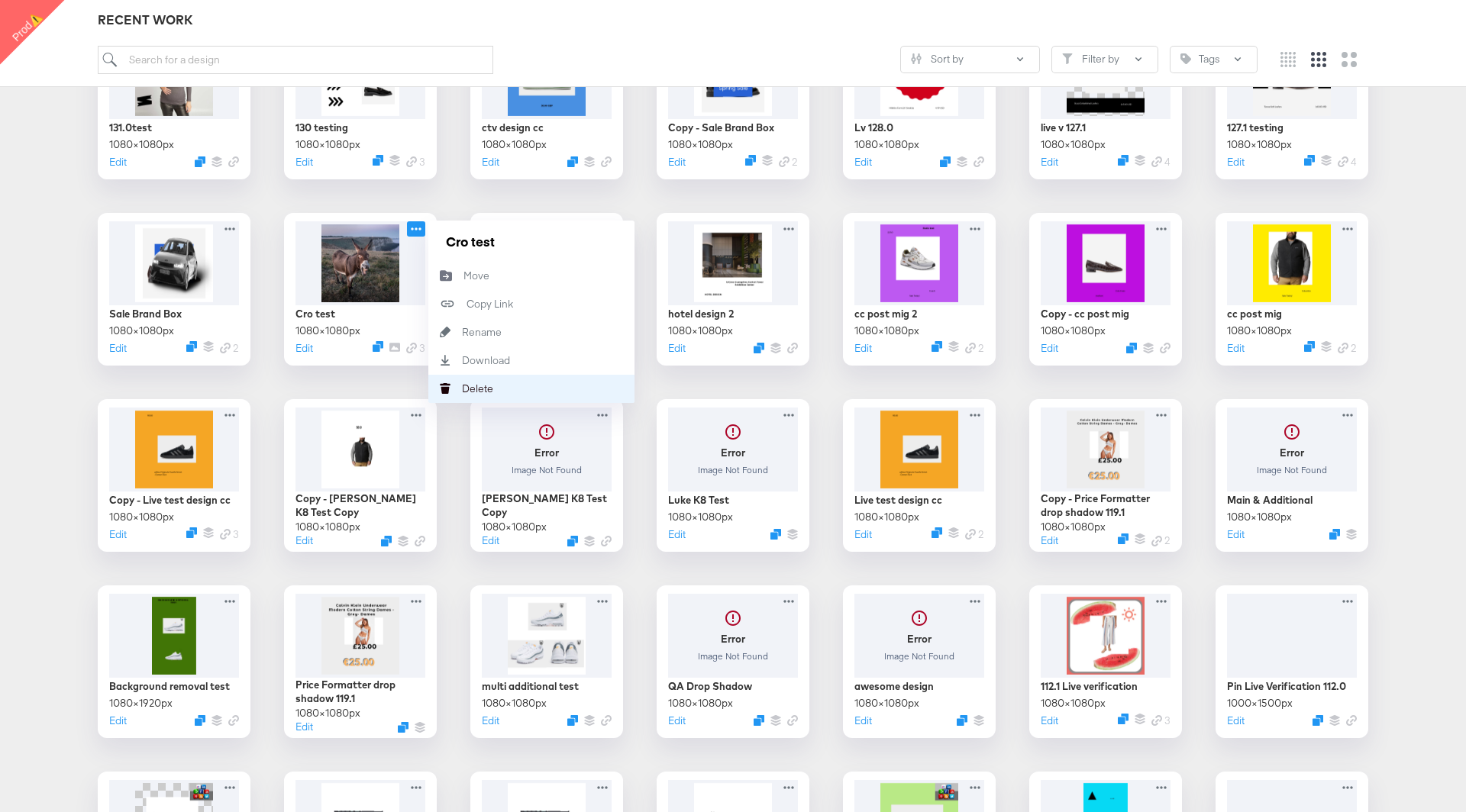
click at [462, 389] on div "Delete Delete" at bounding box center [462, 389] width 0 height 0
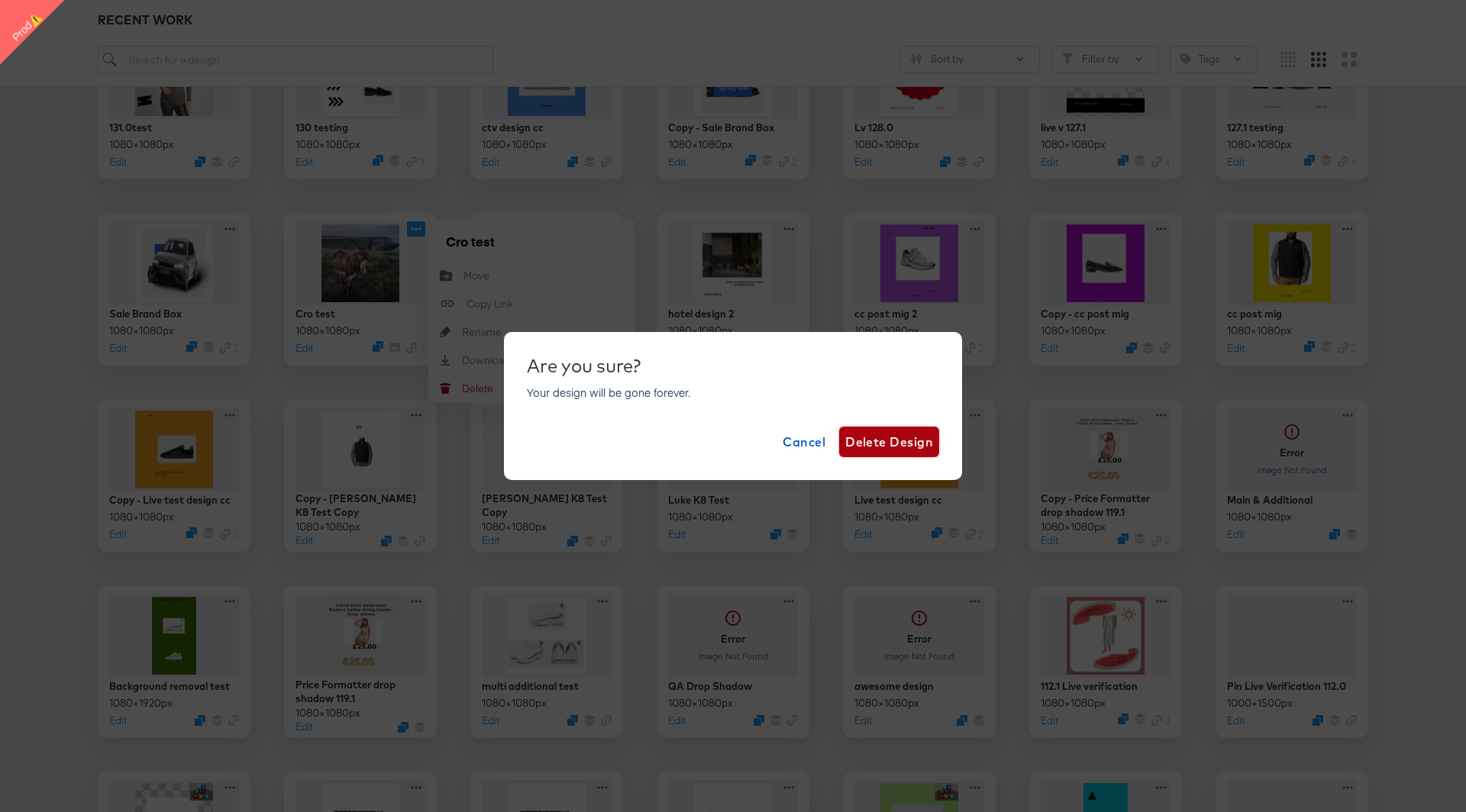
click at [880, 448] on span "Delete Design" at bounding box center [889, 441] width 88 height 21
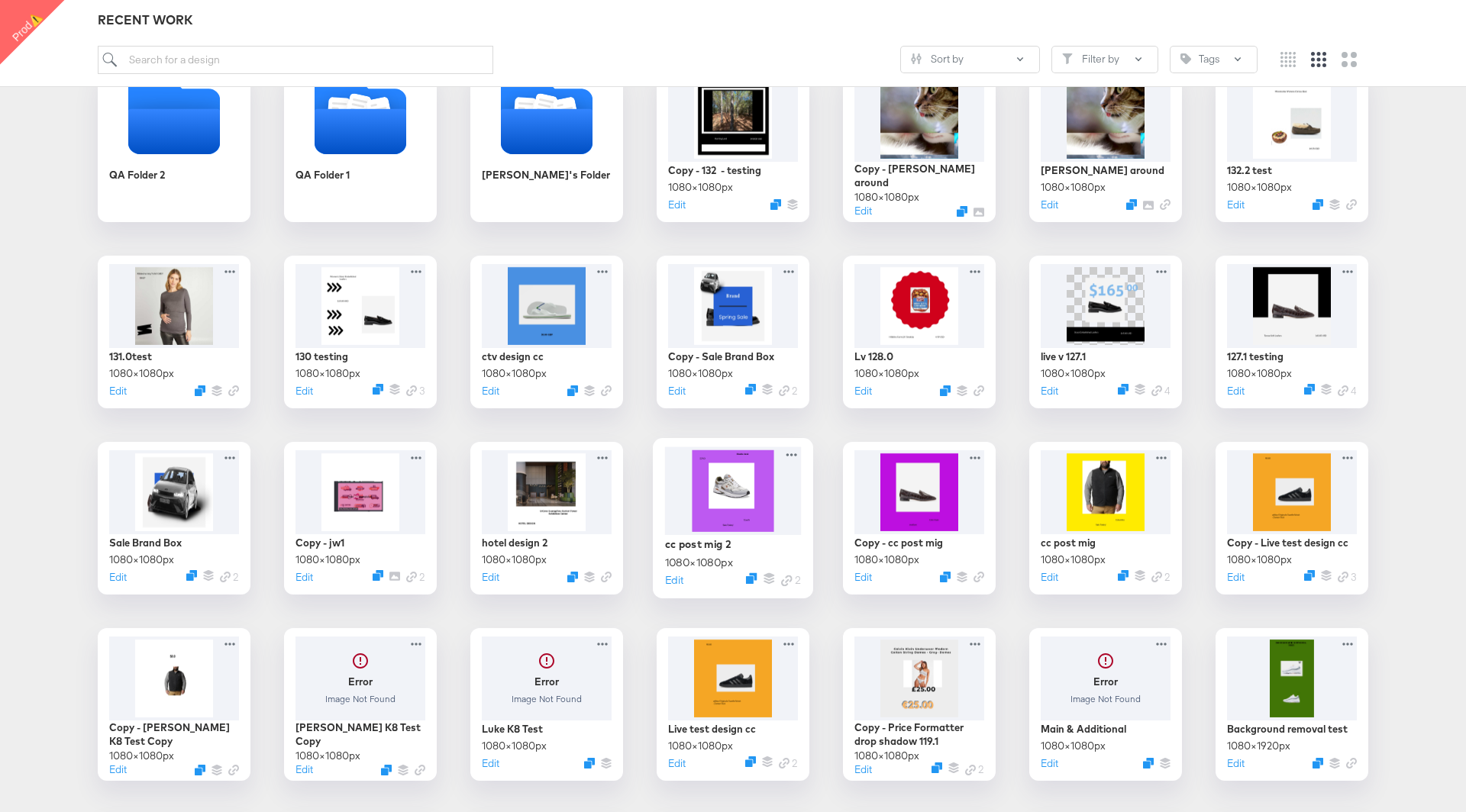
scroll to position [0, 0]
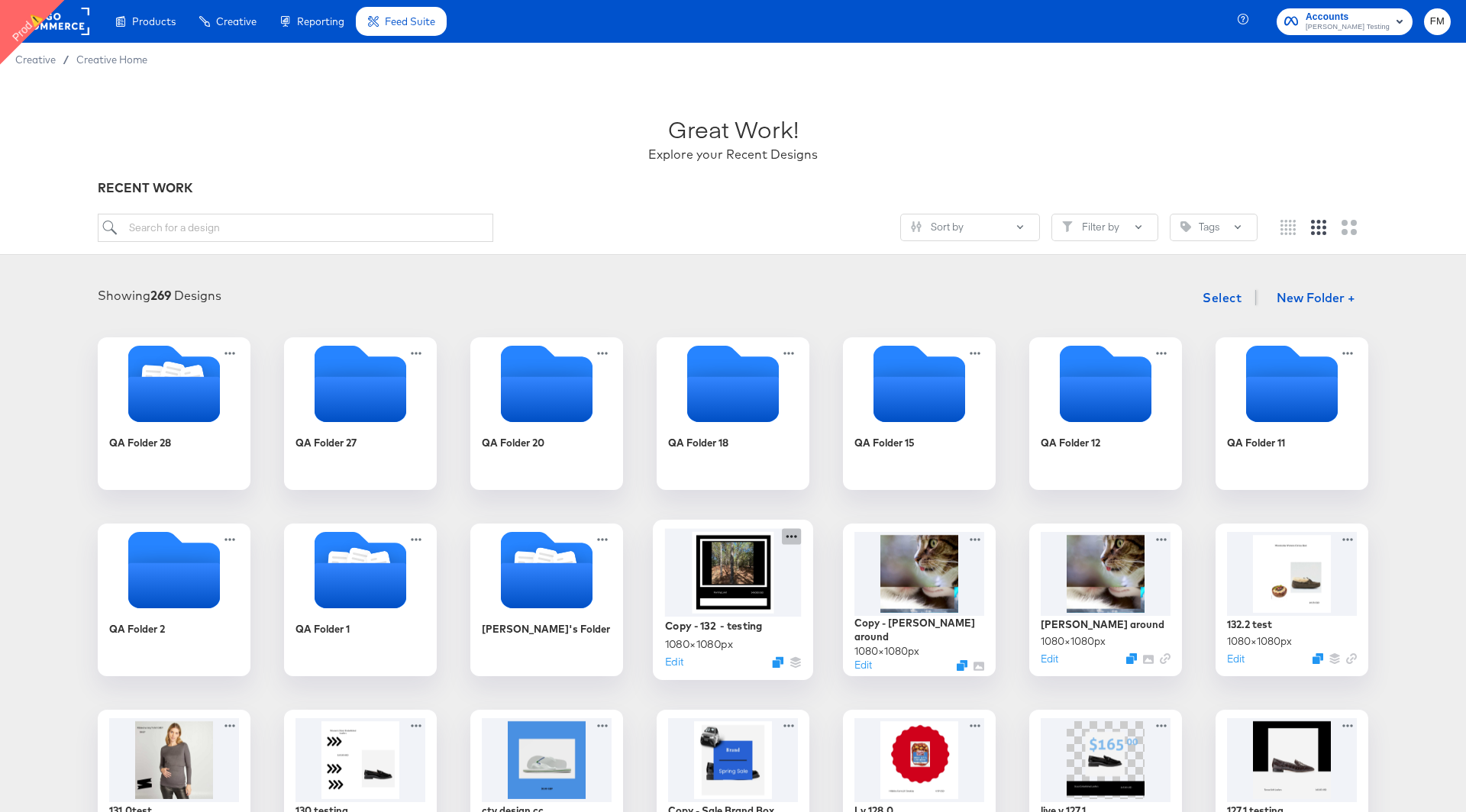
click at [787, 539] on icon at bounding box center [791, 535] width 19 height 16
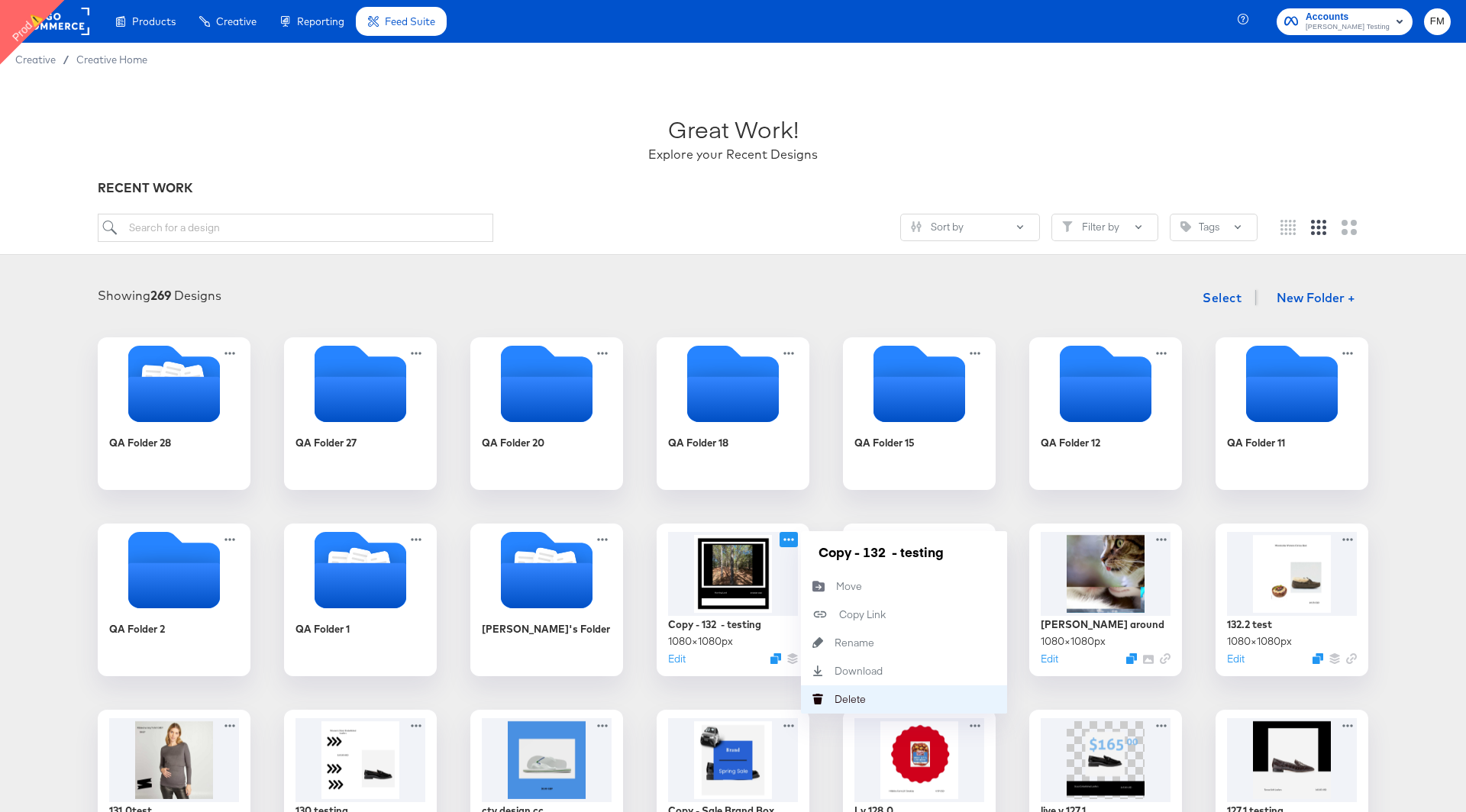
click at [817, 695] on icon "Delete" at bounding box center [817, 698] width 34 height 10
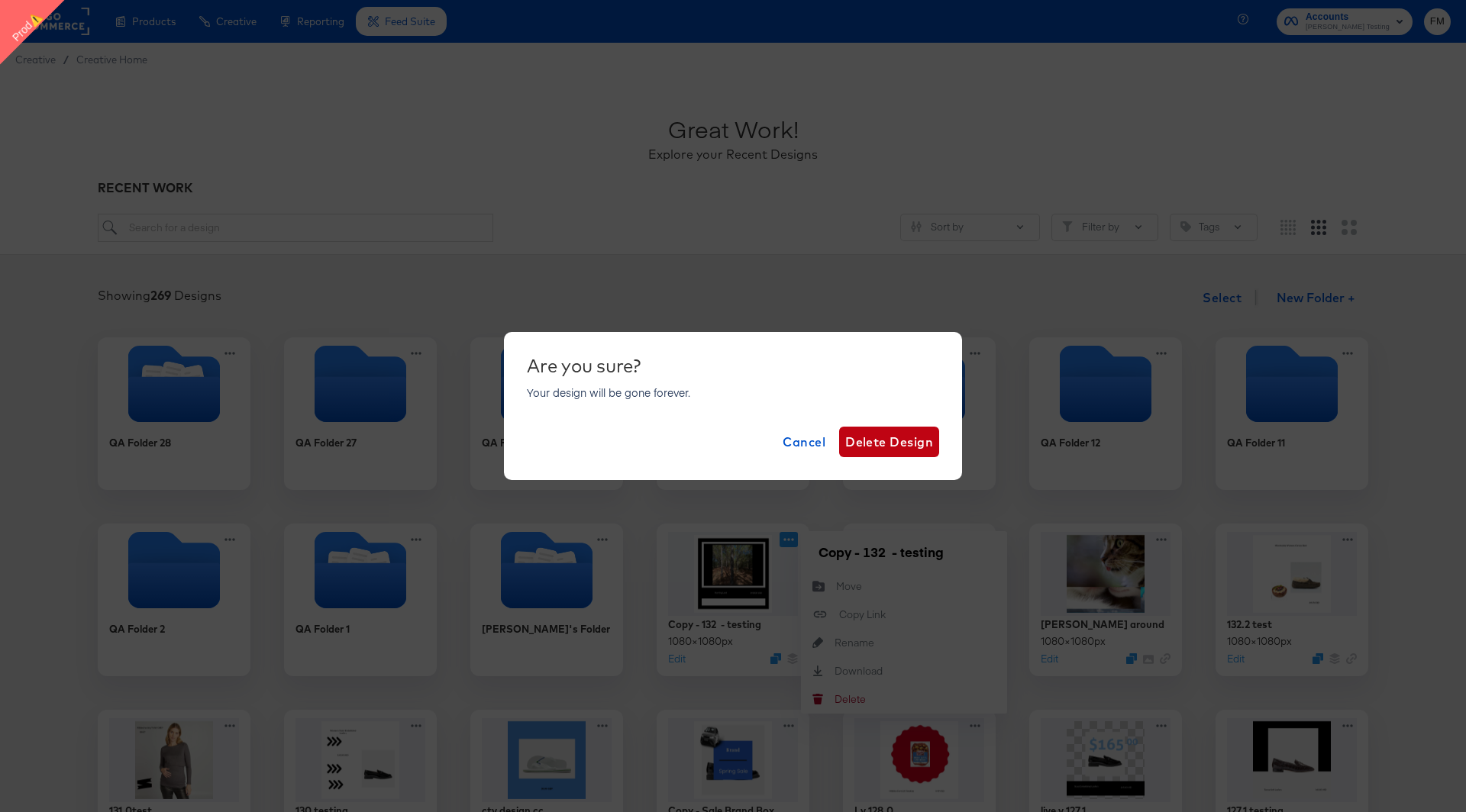
click at [835, 618] on div "Are you sure? Your design will be gone forever. Cancel Delete Design" at bounding box center [733, 406] width 1466 height 812
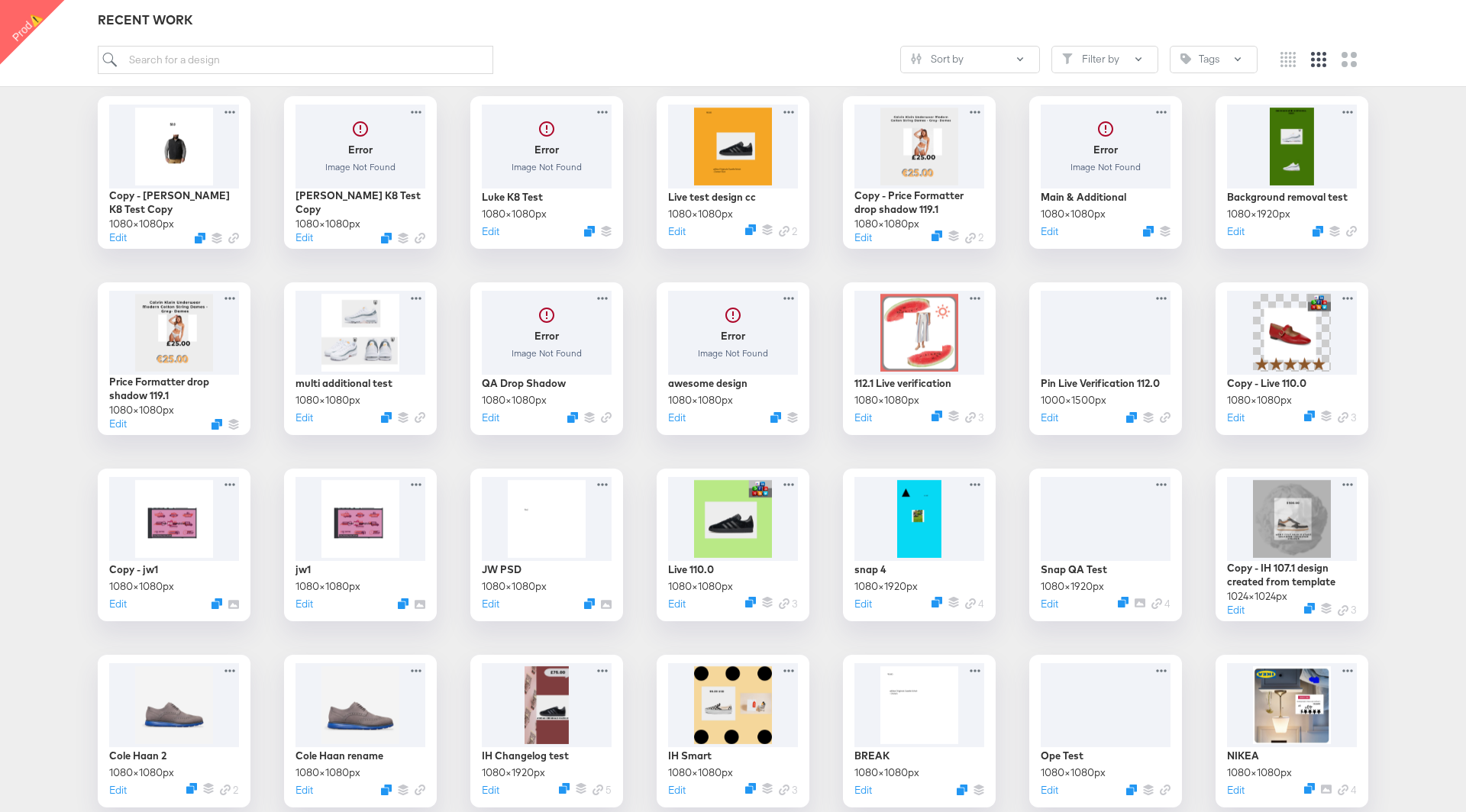
scroll to position [1611, 0]
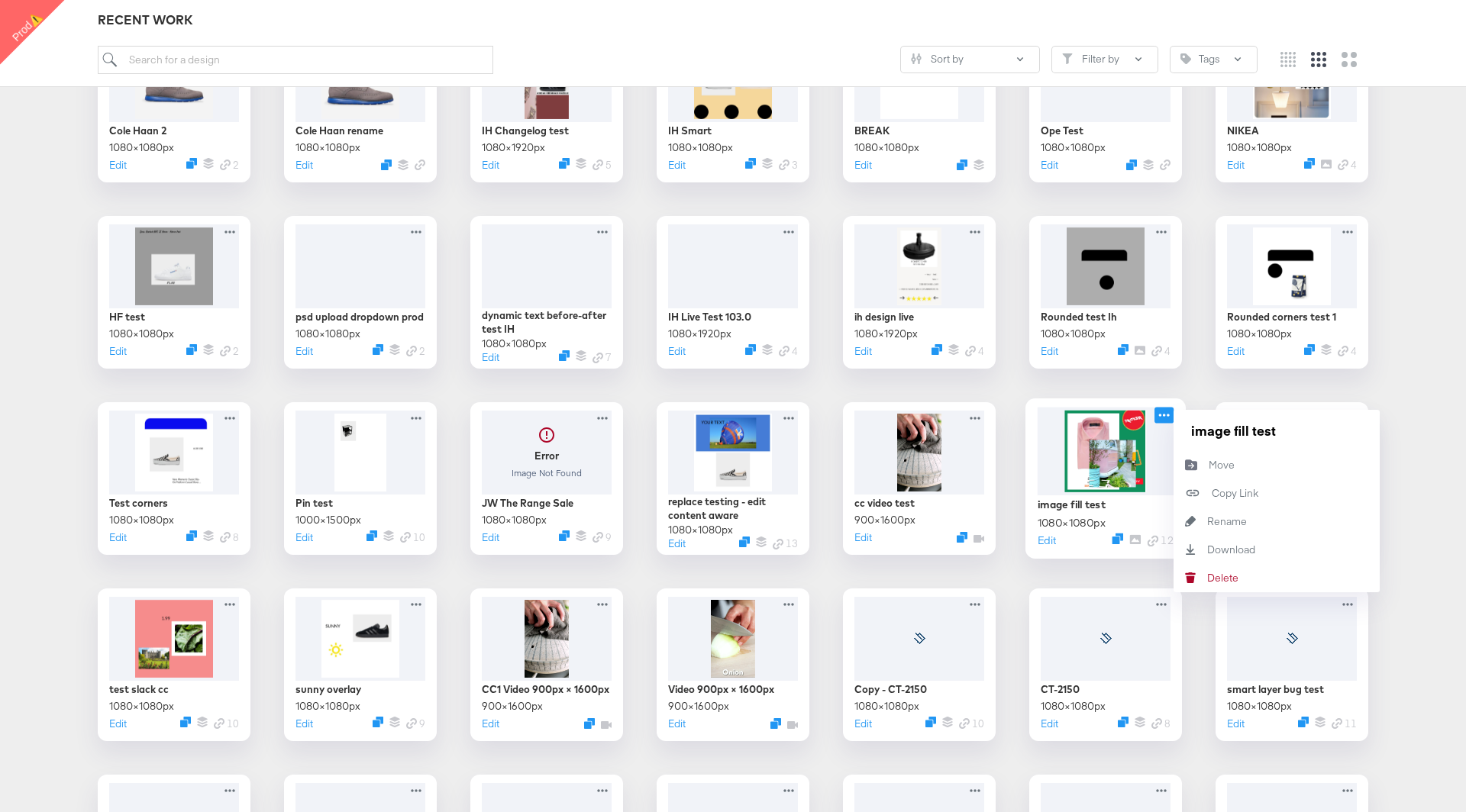
click at [1171, 412] on icon at bounding box center [1163, 414] width 19 height 16
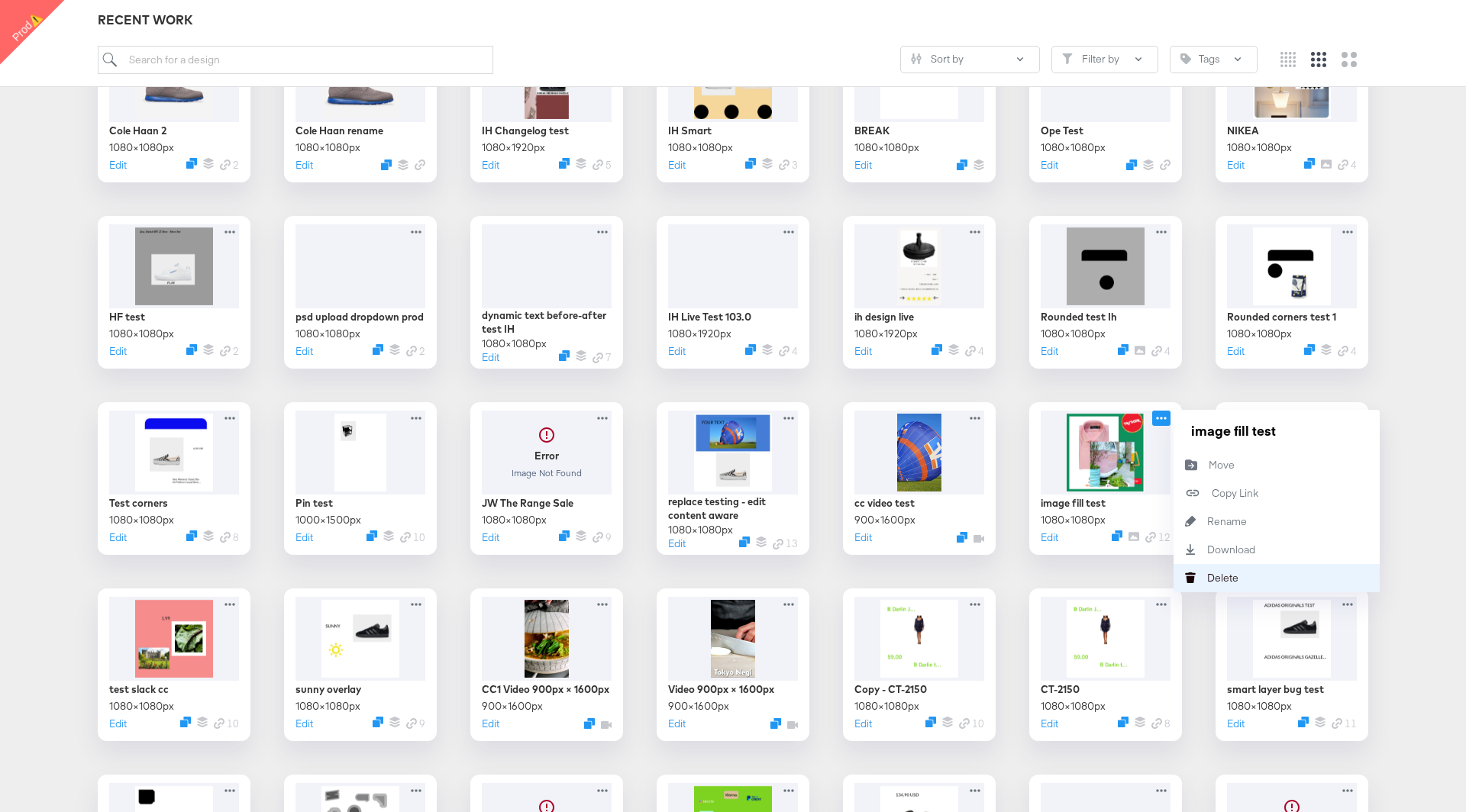
click at [1213, 568] on button "Delete Delete" at bounding box center [1276, 577] width 206 height 28
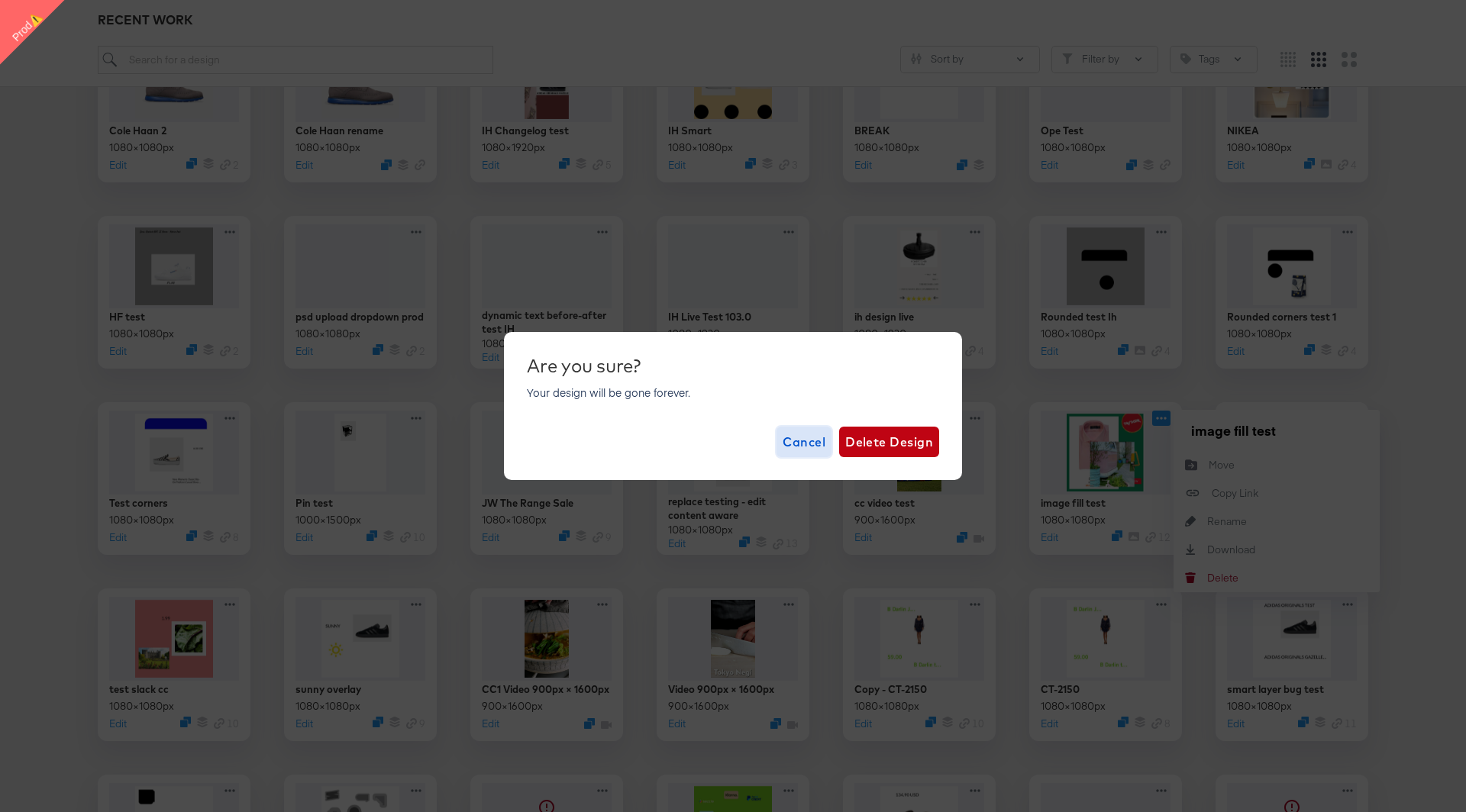
click at [797, 444] on span "Cancel" at bounding box center [804, 441] width 43 height 21
